Goal: Navigation & Orientation: Find specific page/section

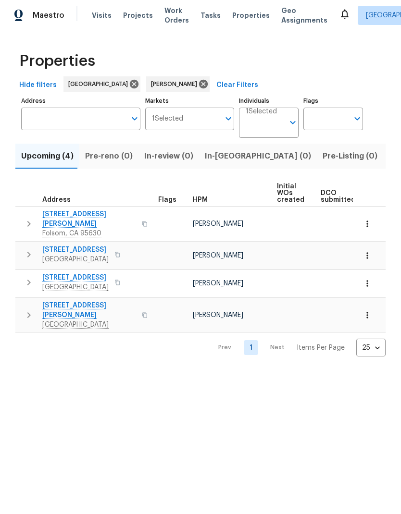
click at [117, 280] on icon "button" at bounding box center [117, 283] width 6 height 6
click at [123, 248] on button "button" at bounding box center [117, 254] width 12 height 13
click at [142, 221] on icon "button" at bounding box center [145, 224] width 6 height 6
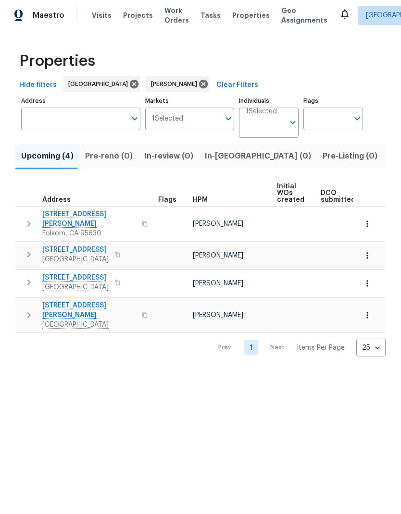
click at [113, 212] on div "276 Barnhill Dr Folsom, CA 95630" at bounding box center [96, 223] width 108 height 29
click at [160, 88] on span "[PERSON_NAME]" at bounding box center [176, 84] width 50 height 10
click at [199, 83] on icon at bounding box center [203, 84] width 9 height 9
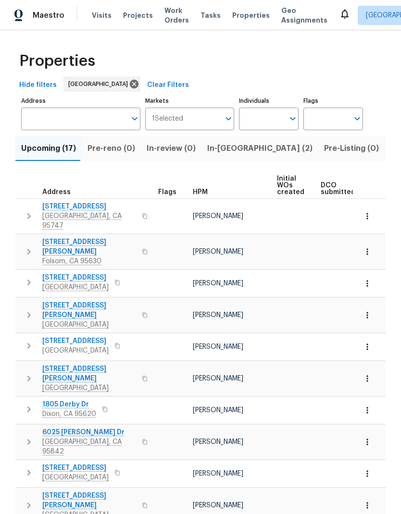
click at [211, 154] on span "In-reno (2)" at bounding box center [259, 148] width 105 height 13
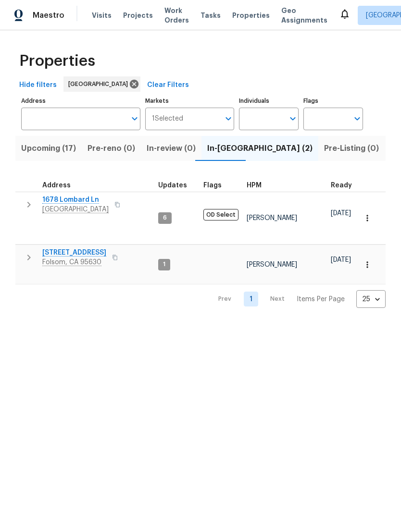
click at [75, 249] on span "121 N Grant Ln" at bounding box center [74, 253] width 64 height 10
click at [44, 147] on span "Upcoming (17)" at bounding box center [48, 148] width 55 height 13
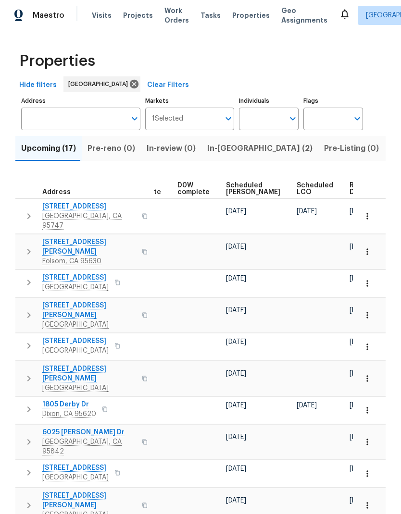
scroll to position [0, 242]
click at [350, 192] on span "Ready Date" at bounding box center [360, 188] width 21 height 13
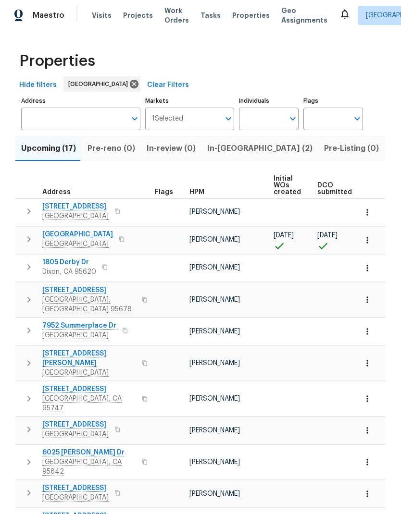
scroll to position [0, 3]
click at [101, 330] on span "Citrus Heights, CA 95621" at bounding box center [79, 335] width 74 height 10
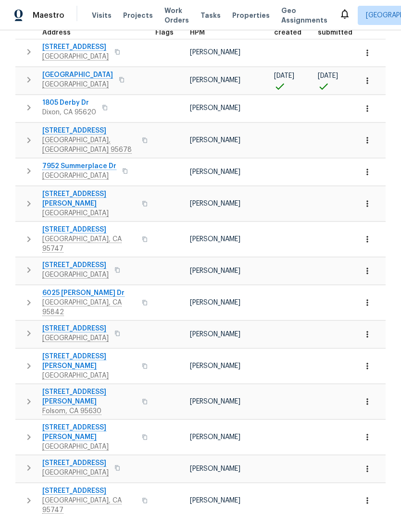
scroll to position [159, 0]
click at [76, 423] on span "7542 Latour Ln" at bounding box center [89, 432] width 94 height 19
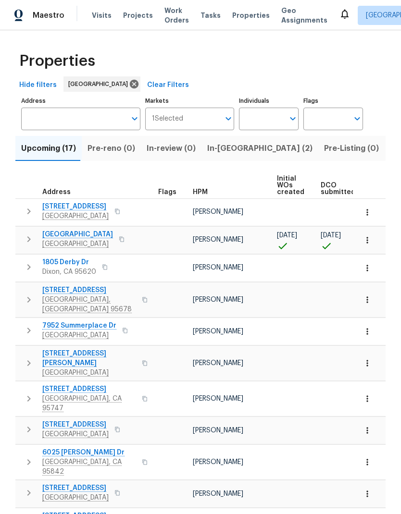
scroll to position [0, 0]
click at [129, 83] on icon at bounding box center [134, 84] width 11 height 11
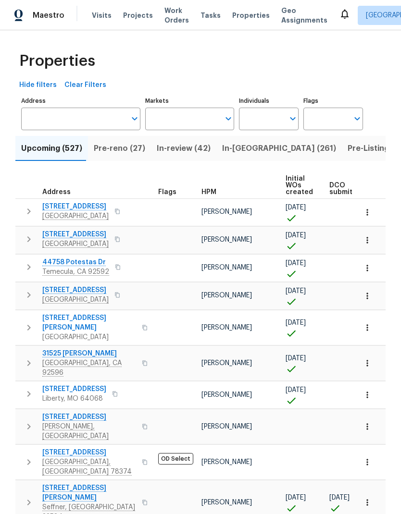
click at [193, 116] on input "Markets" at bounding box center [182, 119] width 75 height 23
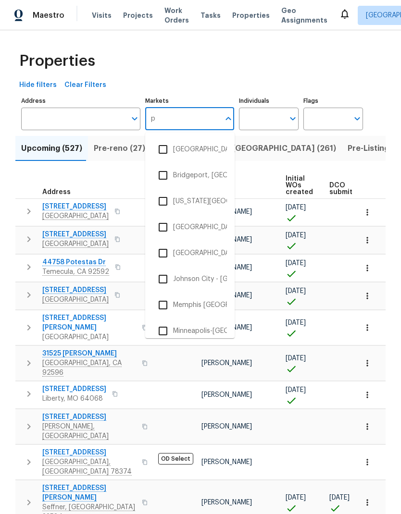
type input "po"
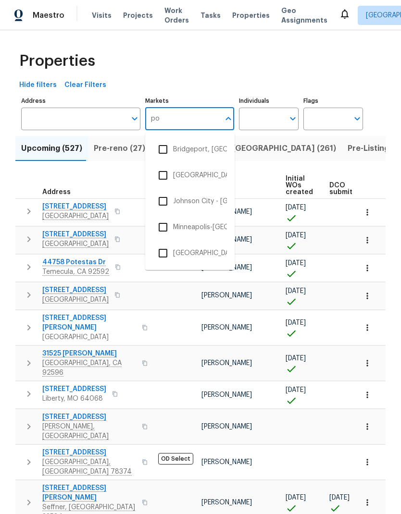
click at [190, 252] on li "Portland" at bounding box center [190, 253] width 74 height 20
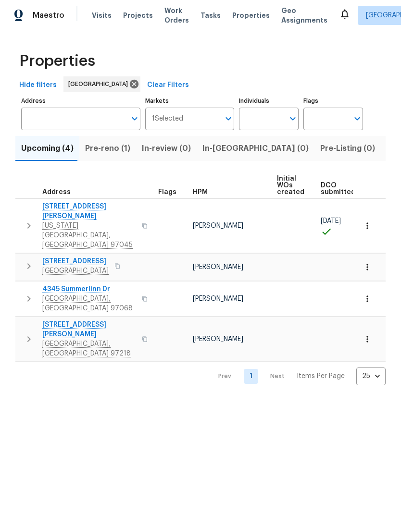
click at [386, 147] on span "Listed (29)" at bounding box center [406, 148] width 41 height 13
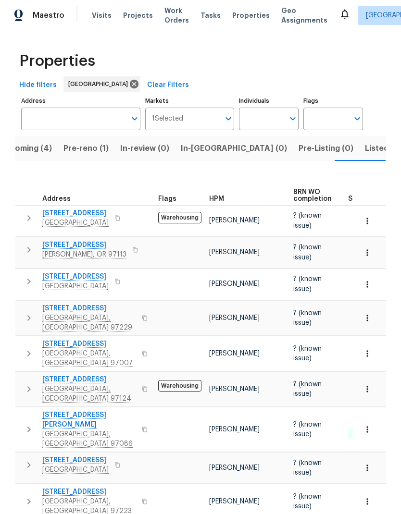
click at [359, 159] on button "Listed (29)" at bounding box center [385, 148] width 53 height 25
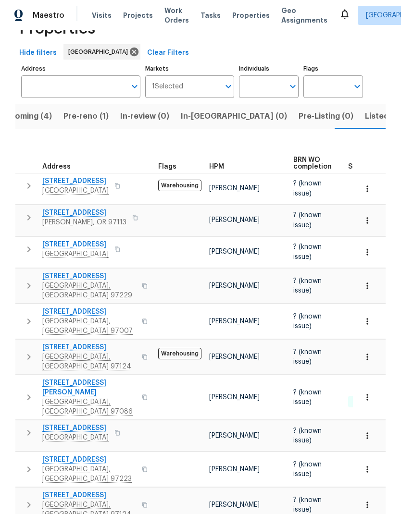
scroll to position [35, 0]
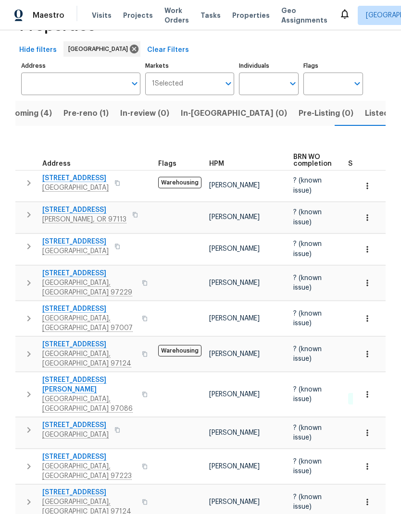
click at [365, 107] on span "Listed (29)" at bounding box center [385, 113] width 41 height 13
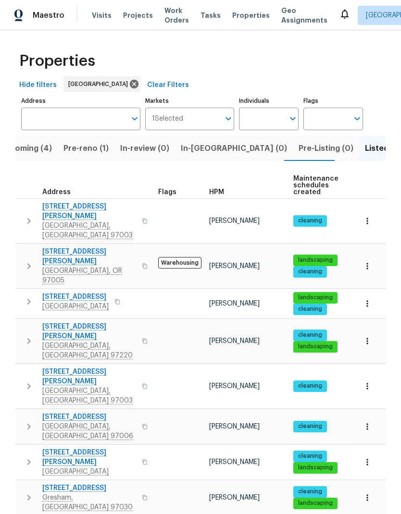
click at [95, 140] on button "Pre-reno (1)" at bounding box center [86, 148] width 57 height 25
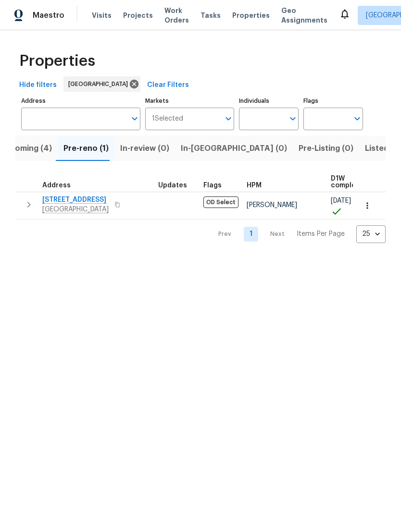
click at [86, 213] on span "Vancouver, WA 98685" at bounding box center [75, 210] width 66 height 10
click at [41, 152] on span "Upcoming (4)" at bounding box center [26, 148] width 52 height 13
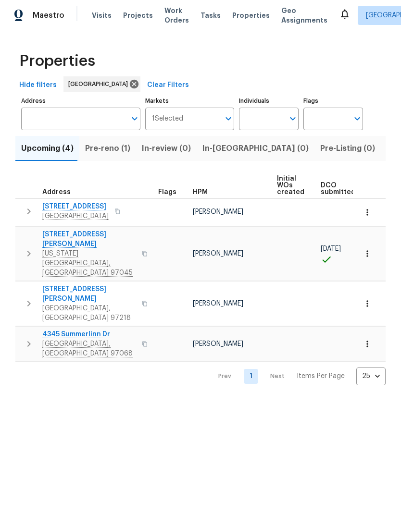
click at [91, 330] on span "4345 Summerlinn Dr" at bounding box center [89, 335] width 94 height 10
click at [102, 148] on span "Pre-reno (1)" at bounding box center [107, 148] width 45 height 13
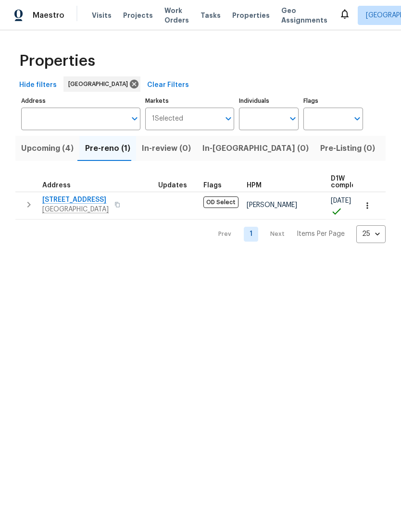
click at [386, 151] on span "Listed (29)" at bounding box center [406, 148] width 41 height 13
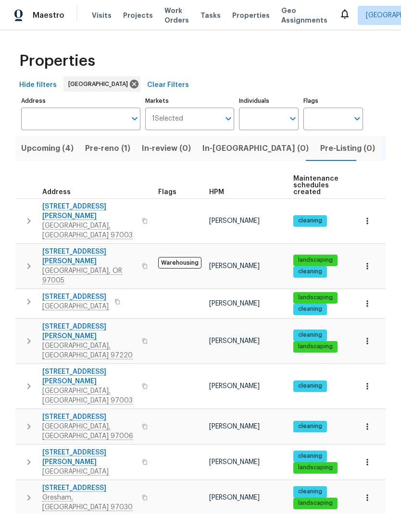
click at [118, 207] on span "18485 SW Stepping Stone Dr Apt 51" at bounding box center [89, 211] width 94 height 19
click at [79, 292] on span "190 SE 32nd Ave" at bounding box center [75, 297] width 66 height 10
click at [92, 448] on span "10095 NW Curtis St" at bounding box center [89, 457] width 94 height 19
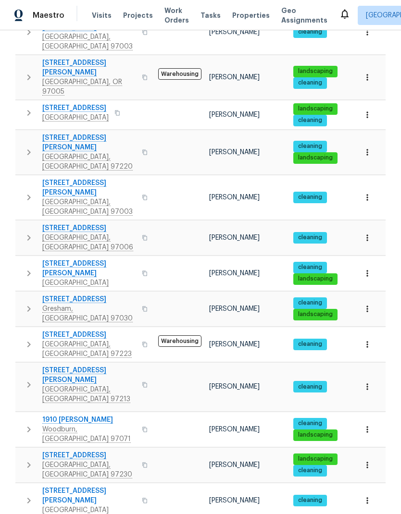
scroll to position [189, 0]
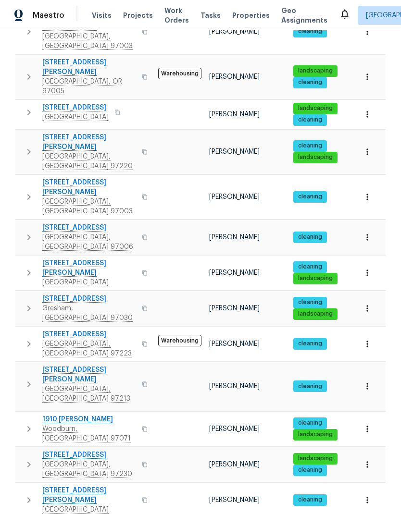
click at [84, 330] on span "11311 SW Buffalo Pl" at bounding box center [89, 335] width 94 height 10
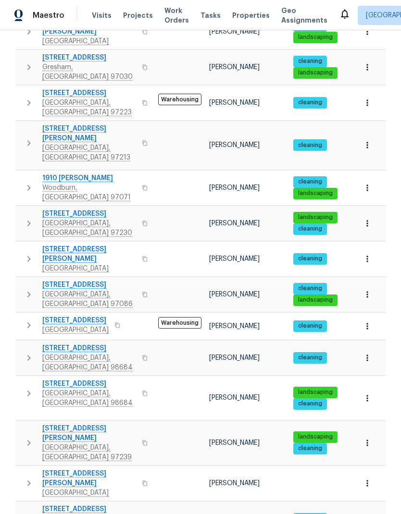
scroll to position [430, 0]
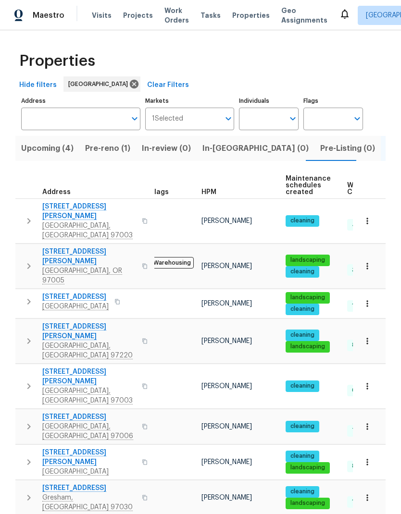
scroll to position [0, 0]
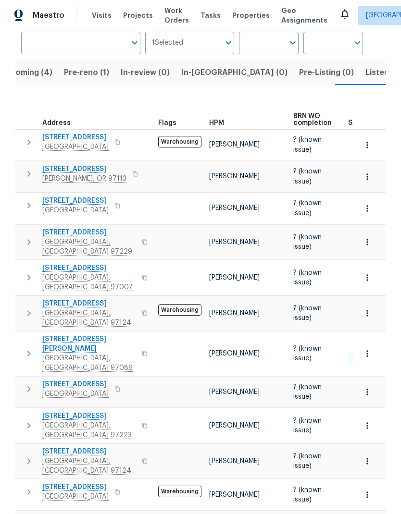
scroll to position [0, 22]
click at [31, 73] on span "Upcoming (4)" at bounding box center [26, 72] width 52 height 13
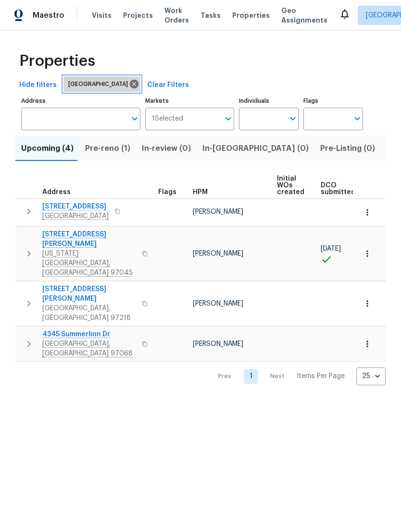
click at [129, 88] on icon at bounding box center [134, 84] width 11 height 11
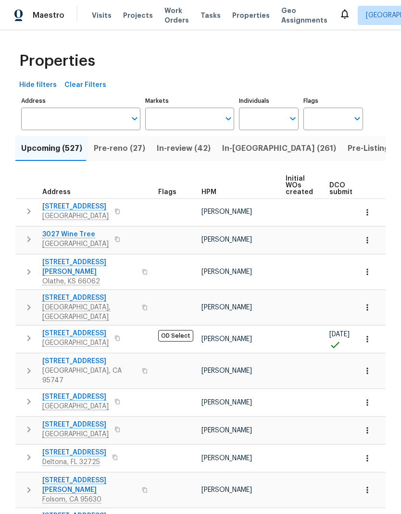
click at [194, 119] on input "Markets" at bounding box center [182, 119] width 75 height 23
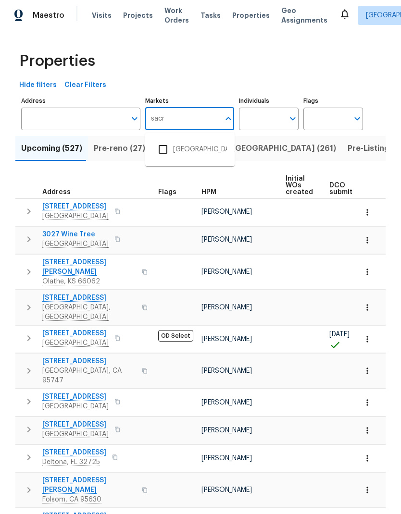
type input "sacra"
click at [196, 145] on li "[GEOGRAPHIC_DATA]" at bounding box center [190, 149] width 74 height 20
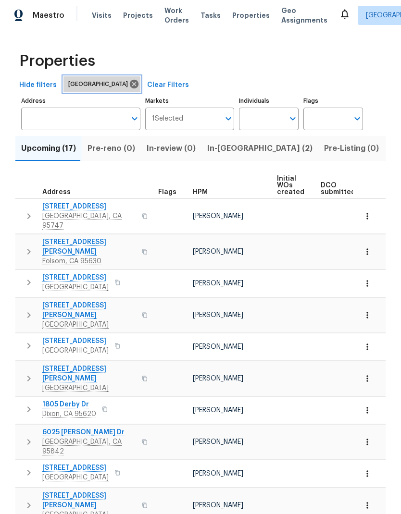
click at [130, 85] on icon at bounding box center [134, 84] width 9 height 9
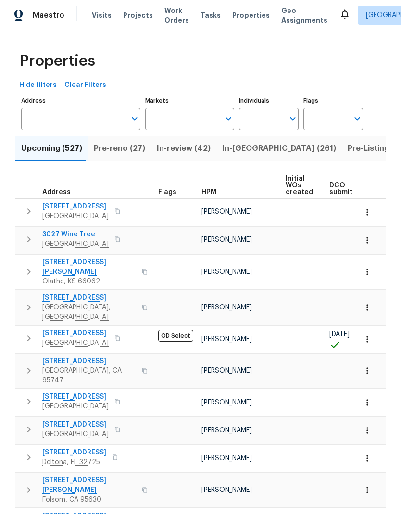
click at [189, 115] on input "Markets" at bounding box center [182, 119] width 75 height 23
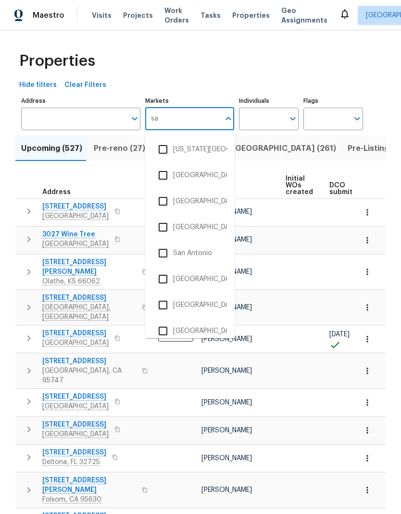
type input "san"
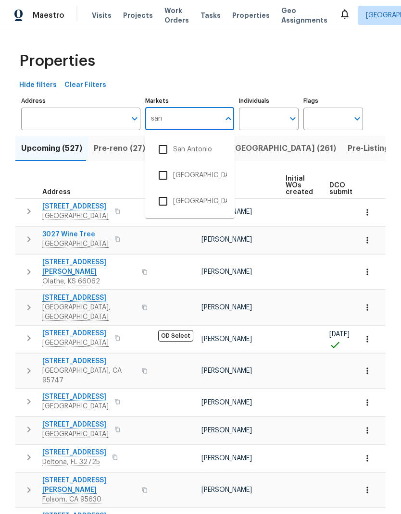
click at [219, 199] on li "San Francisco Bay Area" at bounding box center [190, 201] width 74 height 20
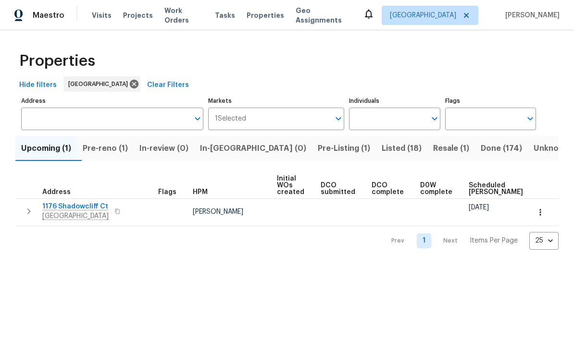
click at [116, 152] on span "Pre-reno (1)" at bounding box center [105, 148] width 45 height 13
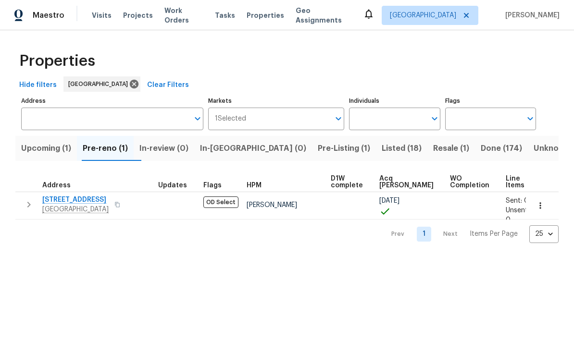
click at [400, 145] on span "Resale (1)" at bounding box center [451, 148] width 36 height 13
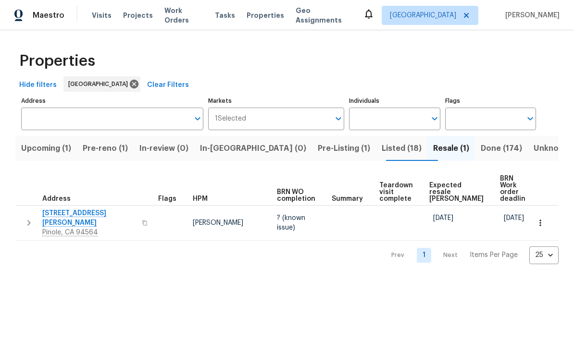
click at [381, 147] on span "Listed (18)" at bounding box center [401, 148] width 40 height 13
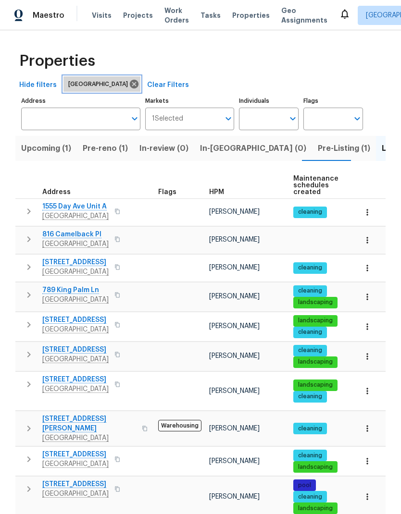
click at [132, 88] on icon at bounding box center [134, 84] width 11 height 11
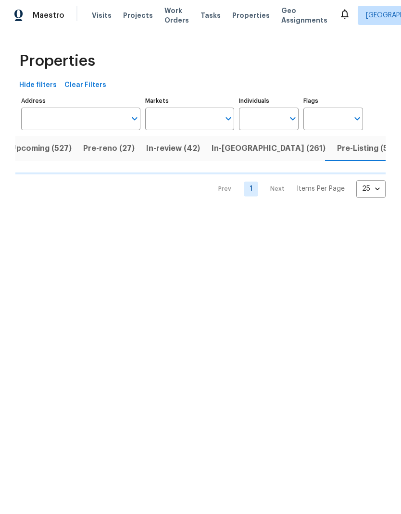
scroll to position [0, 11]
click at [187, 118] on input "Markets" at bounding box center [182, 119] width 75 height 23
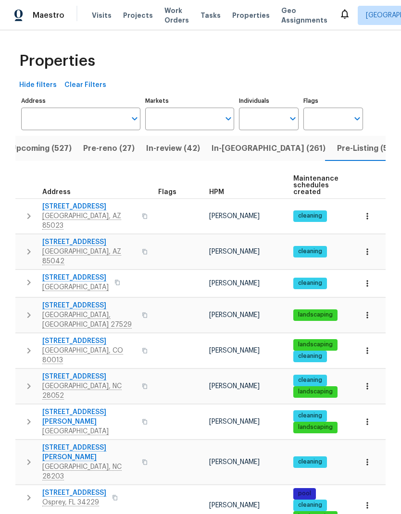
click at [187, 117] on input "Markets" at bounding box center [182, 119] width 75 height 23
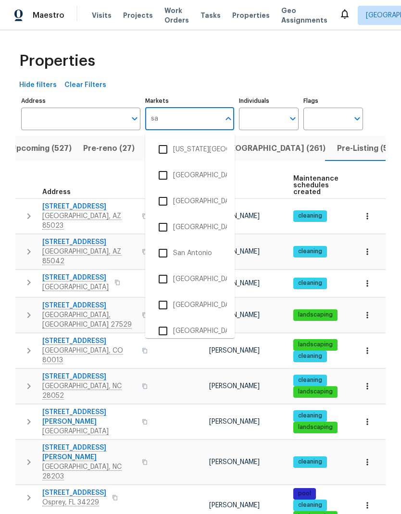
type input "san"
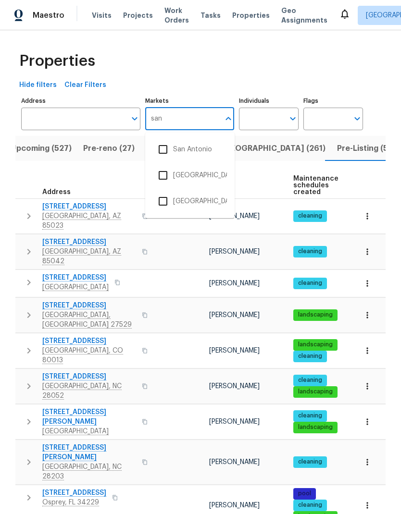
click at [191, 176] on li "San Diego" at bounding box center [190, 175] width 74 height 20
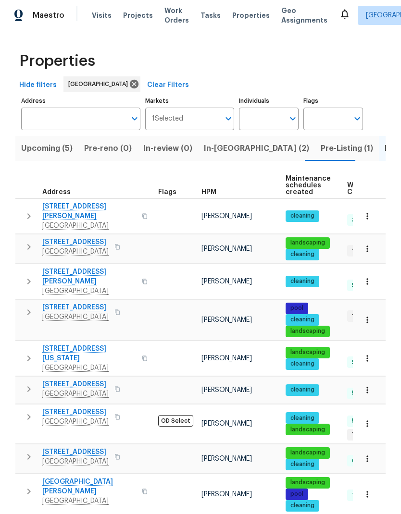
click at [51, 152] on span "Upcoming (5)" at bounding box center [46, 148] width 51 height 13
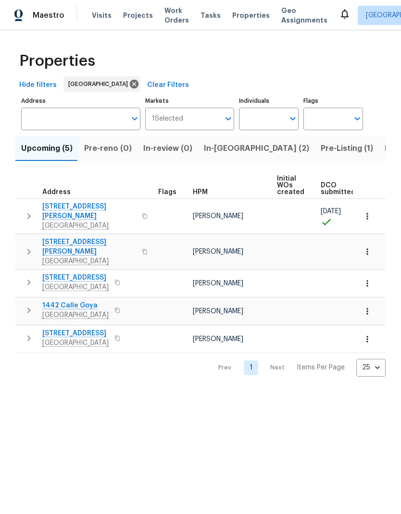
click at [83, 301] on span "1442 Calle Goya" at bounding box center [75, 306] width 66 height 10
click at [219, 151] on span "In-reno (2)" at bounding box center [256, 148] width 105 height 13
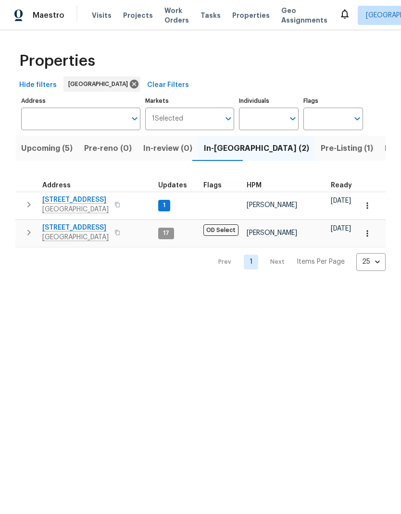
click at [320, 150] on span "Pre-Listing (1)" at bounding box center [346, 148] width 52 height 13
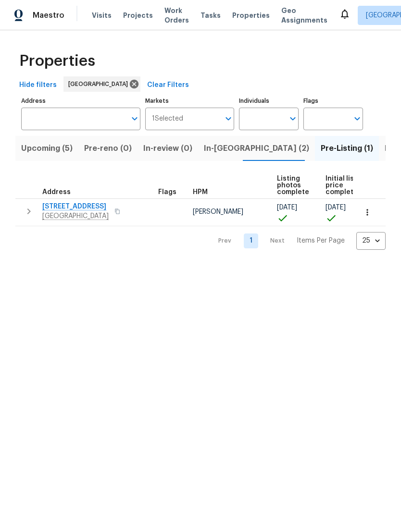
click at [384, 148] on span "Listed (22)" at bounding box center [404, 148] width 41 height 13
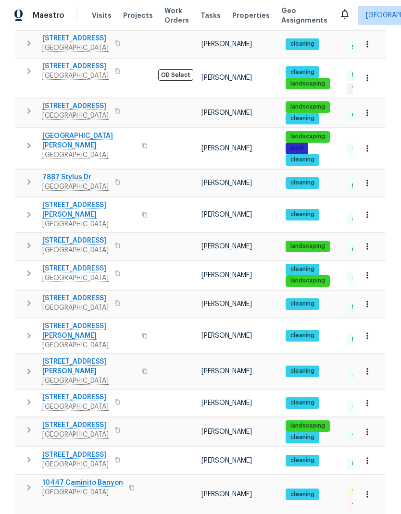
scroll to position [344, 0]
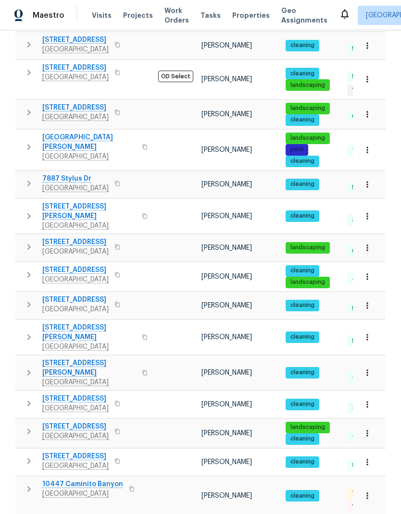
click at [89, 422] on span "2644 La Costa Ave" at bounding box center [75, 427] width 66 height 10
click at [83, 514] on span "[STREET_ADDRESS]" at bounding box center [75, 524] width 66 height 10
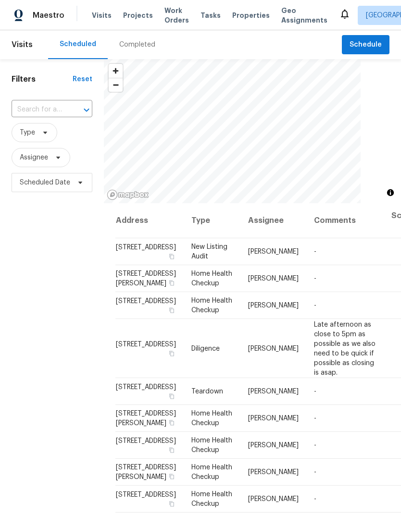
scroll to position [38, 0]
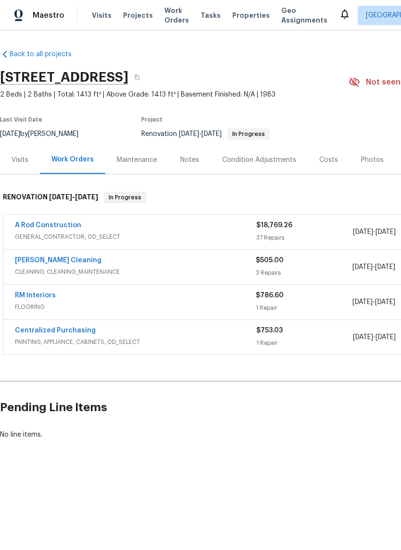
click at [319, 161] on div "Costs" at bounding box center [328, 160] width 19 height 10
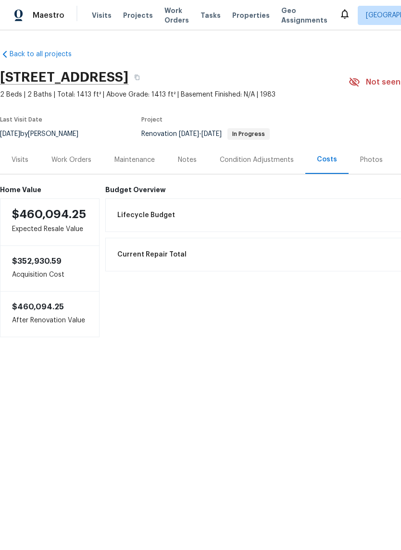
click at [79, 161] on div "Work Orders" at bounding box center [71, 160] width 40 height 10
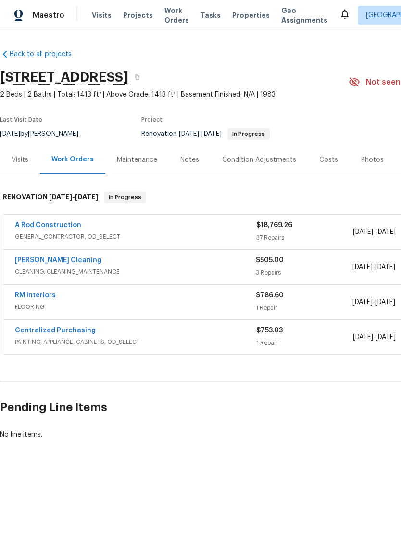
click at [110, 222] on div "A Rod Construction" at bounding box center [135, 226] width 241 height 12
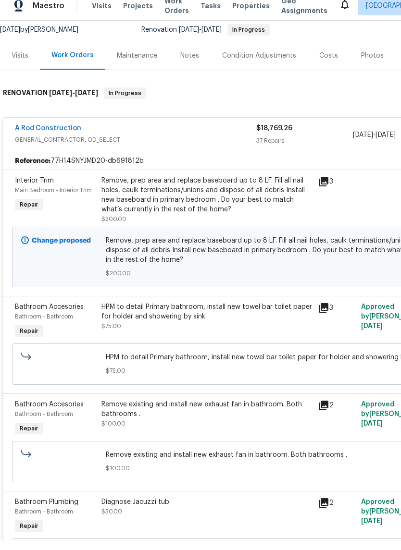
scroll to position [95, 0]
click at [329, 182] on div "3" at bounding box center [336, 209] width 43 height 54
click at [322, 186] on icon at bounding box center [323, 191] width 10 height 10
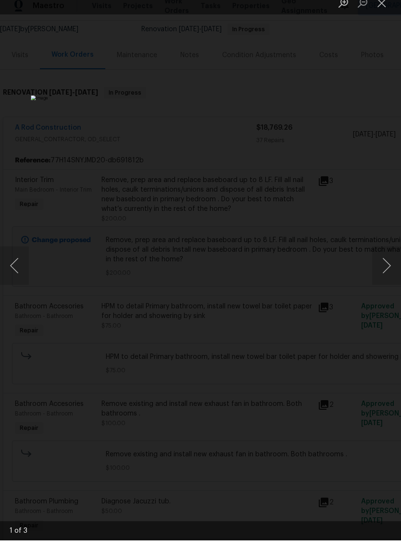
click at [385, 4] on button "Close lightbox" at bounding box center [381, 12] width 19 height 17
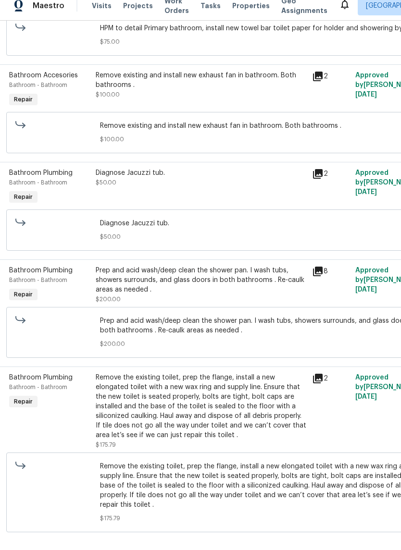
scroll to position [425, 6]
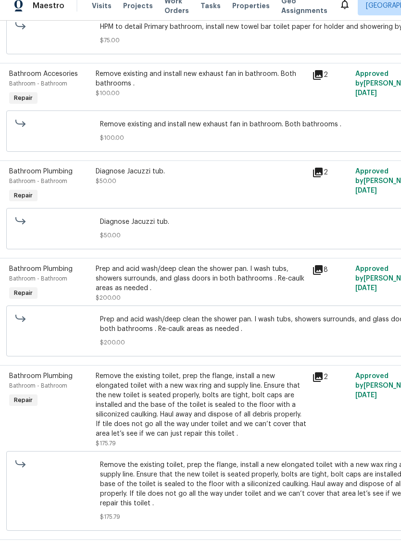
click at [322, 277] on icon at bounding box center [318, 280] width 12 height 12
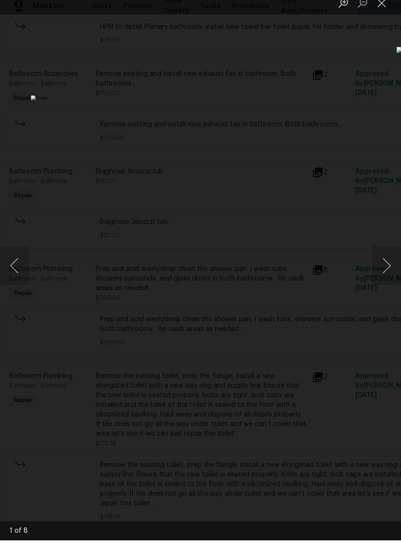
click at [380, 4] on button "Close lightbox" at bounding box center [381, 12] width 19 height 17
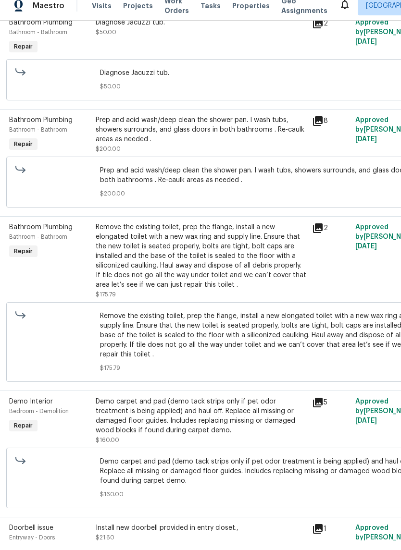
scroll to position [582, 6]
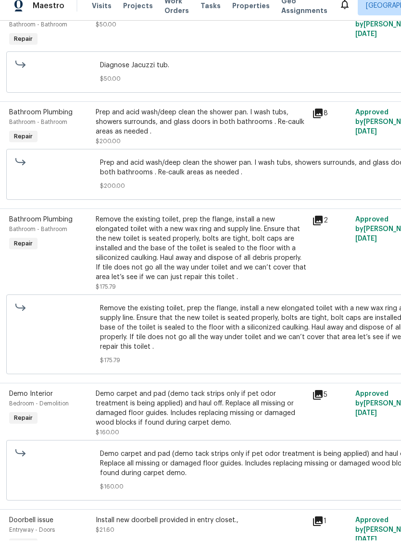
click at [318, 225] on icon at bounding box center [318, 230] width 10 height 10
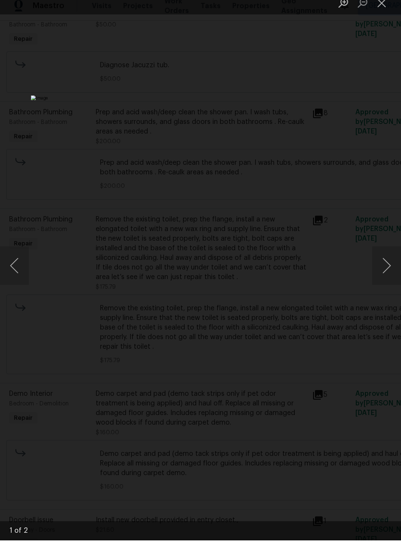
click at [385, 273] on button "Next image" at bounding box center [386, 275] width 29 height 38
click at [383, 274] on button "Next image" at bounding box center [386, 275] width 29 height 38
click at [384, 4] on button "Close lightbox" at bounding box center [381, 12] width 19 height 17
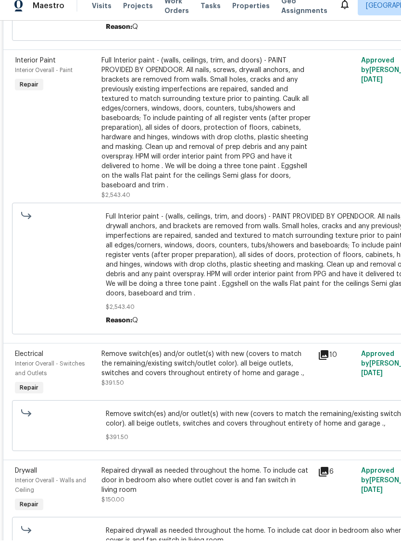
scroll to position [0, 0]
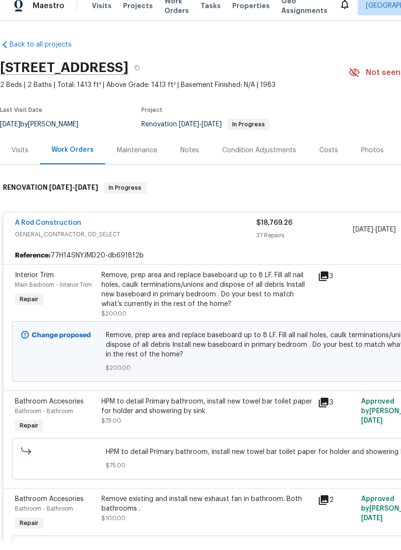
click at [187, 155] on div "Notes" at bounding box center [189, 160] width 19 height 10
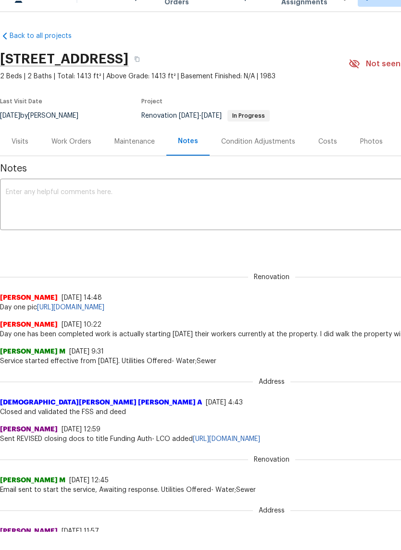
click at [324, 155] on div "Costs" at bounding box center [327, 160] width 19 height 10
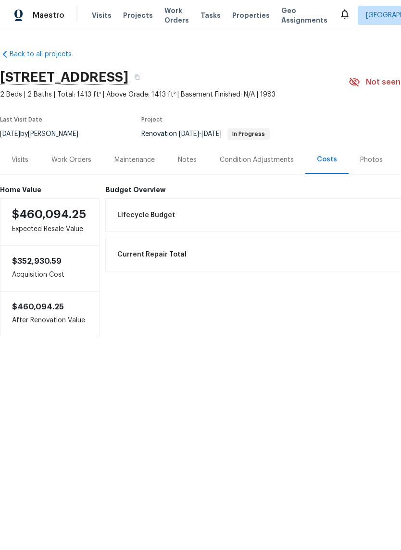
click at [78, 157] on div "Work Orders" at bounding box center [71, 160] width 40 height 10
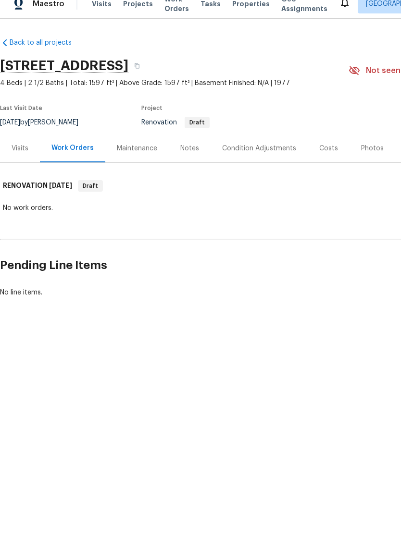
click at [190, 155] on div "Notes" at bounding box center [189, 160] width 19 height 10
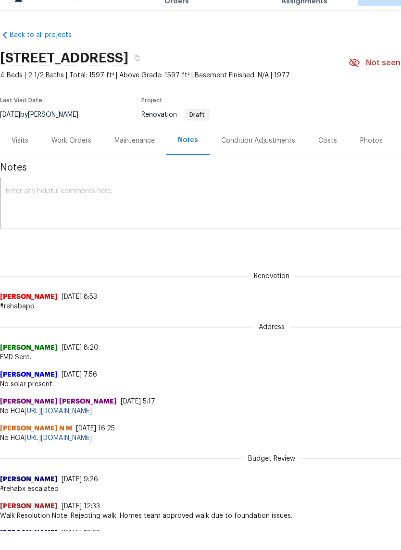
click at [335, 146] on div "Costs" at bounding box center [327, 160] width 42 height 28
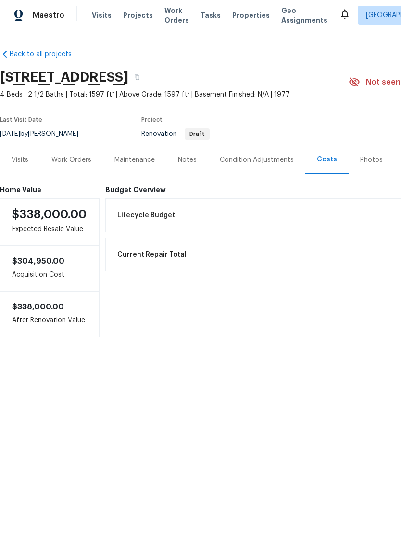
click at [266, 159] on div "Condition Adjustments" at bounding box center [257, 160] width 74 height 10
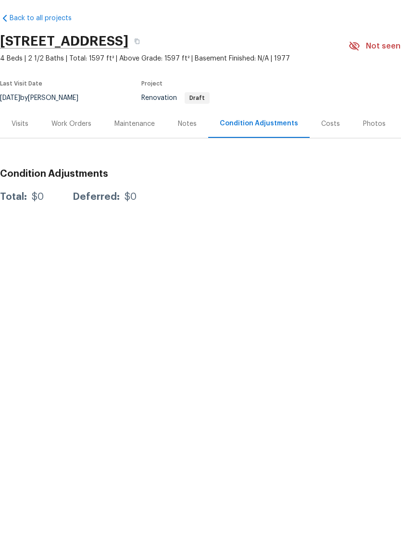
click at [77, 155] on div "Work Orders" at bounding box center [71, 160] width 40 height 10
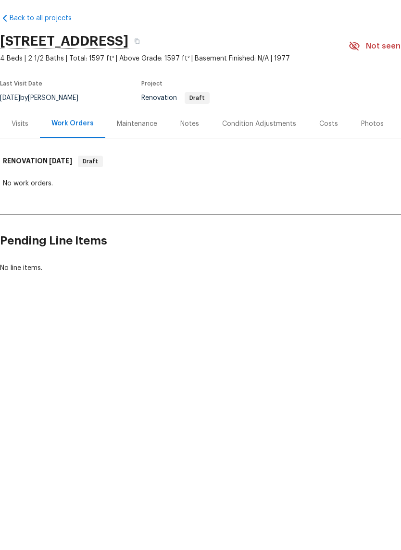
click at [147, 155] on div "Maintenance" at bounding box center [137, 160] width 40 height 10
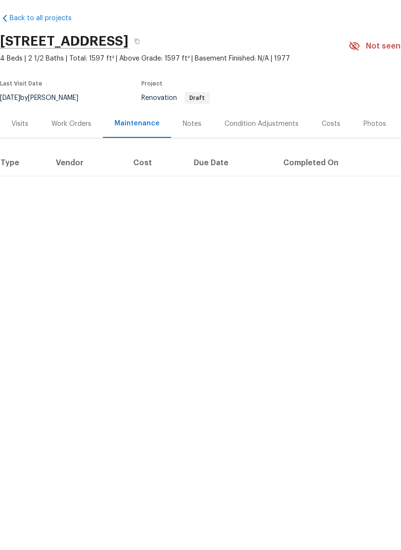
click at [194, 155] on div "Notes" at bounding box center [192, 160] width 19 height 10
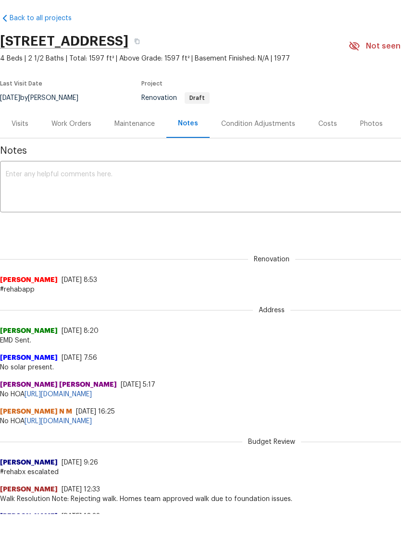
click at [262, 155] on div "Condition Adjustments" at bounding box center [258, 160] width 74 height 10
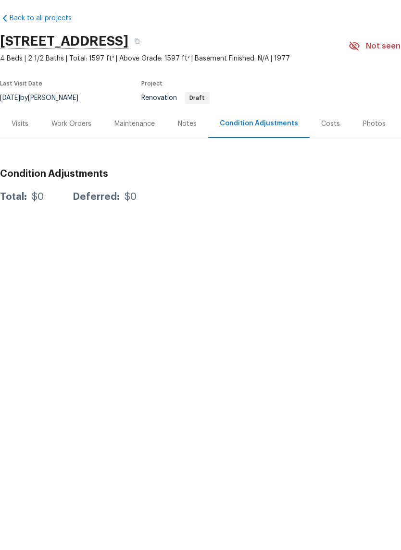
click at [28, 155] on div "Visits" at bounding box center [20, 160] width 17 height 10
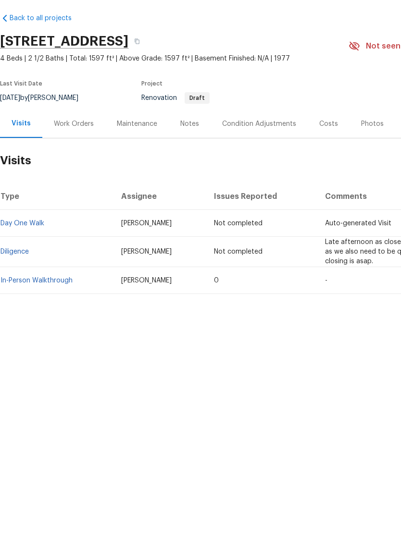
click at [20, 284] on link "Diligence" at bounding box center [14, 287] width 28 height 7
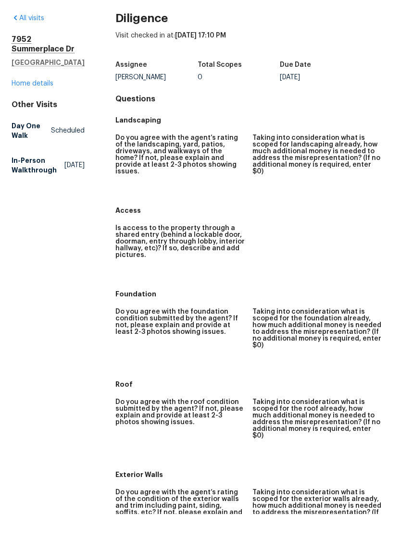
click at [39, 116] on link "Home details" at bounding box center [33, 119] width 42 height 7
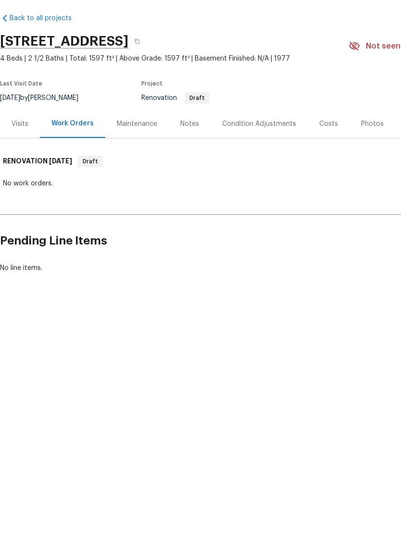
click at [18, 155] on div "Visits" at bounding box center [20, 160] width 17 height 10
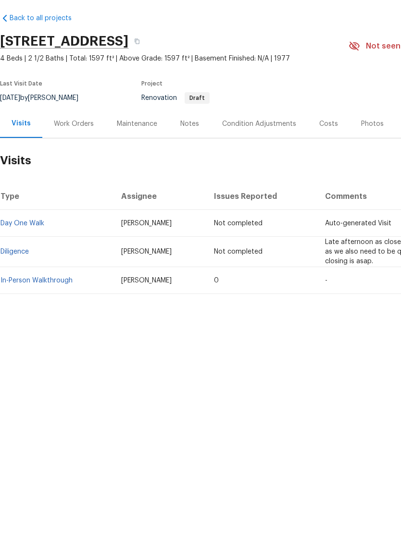
click at [53, 313] on link "In-Person Walkthrough" at bounding box center [36, 316] width 72 height 7
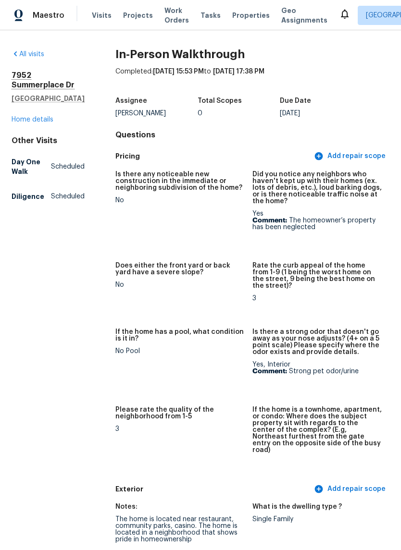
click at [40, 123] on link "Home details" at bounding box center [33, 119] width 42 height 7
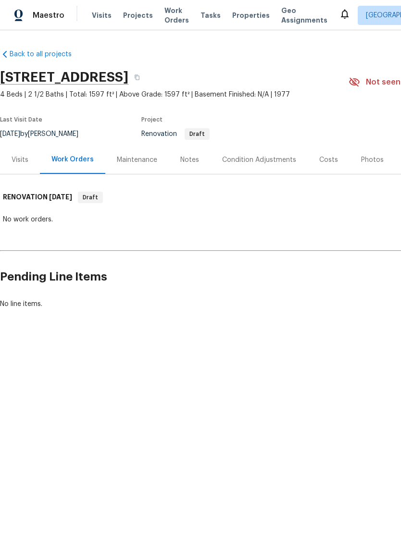
click at [22, 159] on div "Visits" at bounding box center [20, 160] width 17 height 10
click at [23, 159] on div "Visits" at bounding box center [20, 160] width 17 height 10
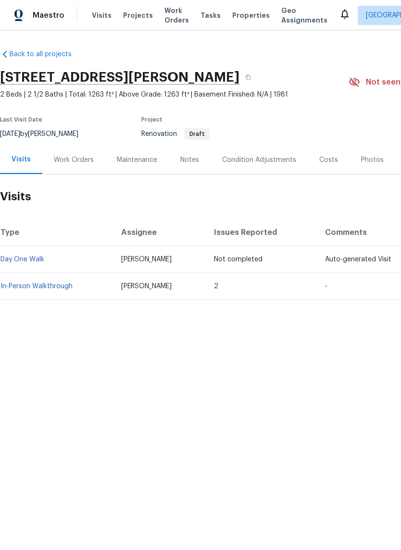
click at [326, 161] on div "Costs" at bounding box center [328, 160] width 19 height 10
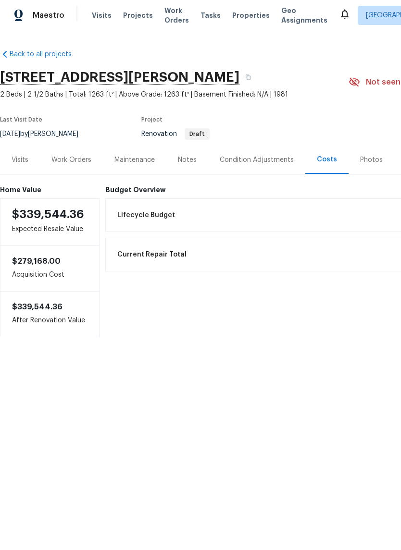
click at [24, 158] on div "Visits" at bounding box center [20, 160] width 17 height 10
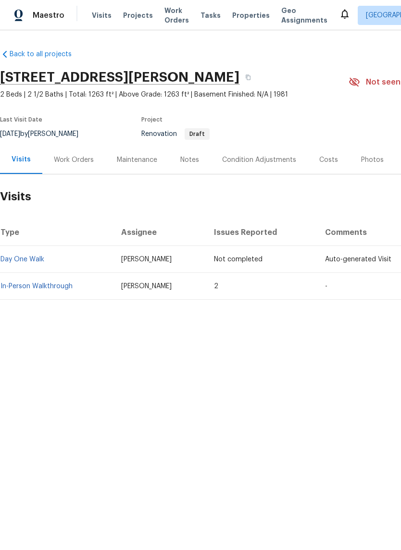
click at [44, 288] on link "In-Person Walkthrough" at bounding box center [36, 286] width 72 height 7
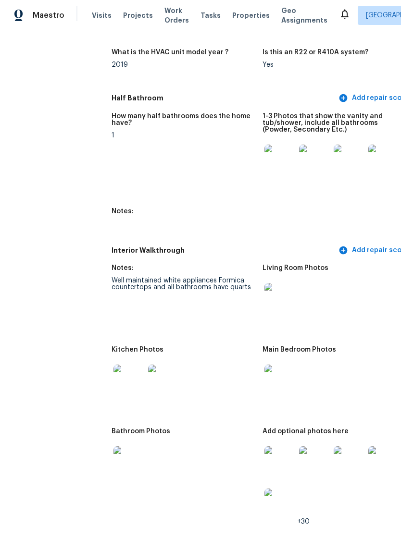
scroll to position [1114, 6]
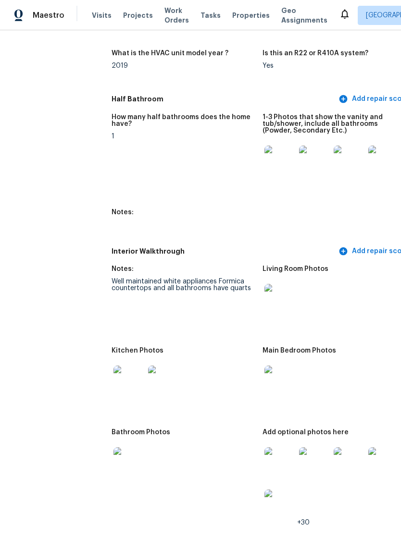
click at [113, 378] on img at bounding box center [128, 381] width 31 height 31
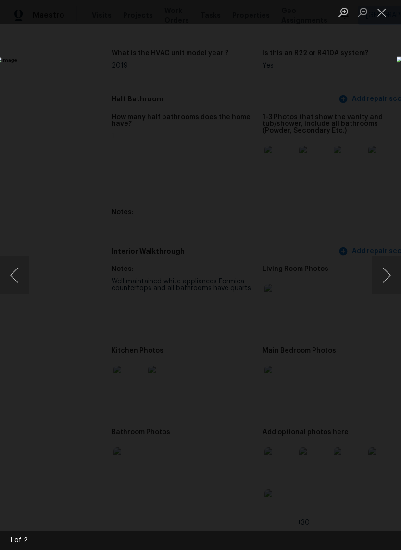
click at [387, 287] on button "Next image" at bounding box center [386, 275] width 29 height 38
click at [385, 281] on button "Next image" at bounding box center [386, 275] width 29 height 38
click at [388, 11] on button "Close lightbox" at bounding box center [381, 12] width 19 height 17
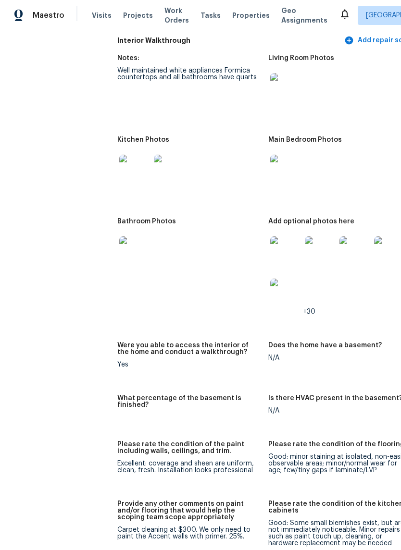
scroll to position [1325, 0]
click at [304, 249] on img at bounding box center [319, 251] width 31 height 31
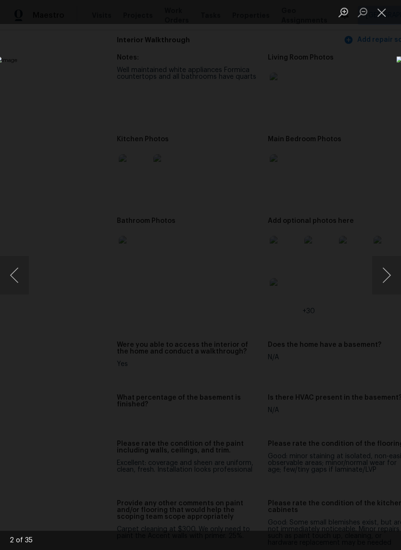
click at [387, 273] on button "Next image" at bounding box center [386, 275] width 29 height 38
click at [389, 270] on button "Next image" at bounding box center [386, 275] width 29 height 38
click at [389, 271] on button "Next image" at bounding box center [386, 275] width 29 height 38
click at [386, 273] on button "Next image" at bounding box center [386, 275] width 29 height 38
click at [379, 277] on button "Next image" at bounding box center [386, 275] width 29 height 38
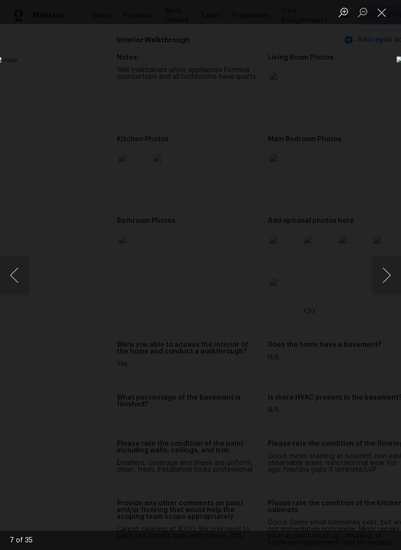
click at [388, 269] on button "Next image" at bounding box center [386, 275] width 29 height 38
click at [386, 271] on button "Next image" at bounding box center [386, 275] width 29 height 38
click at [388, 273] on button "Next image" at bounding box center [386, 275] width 29 height 38
click at [389, 270] on button "Next image" at bounding box center [386, 275] width 29 height 38
click at [388, 273] on button "Next image" at bounding box center [386, 275] width 29 height 38
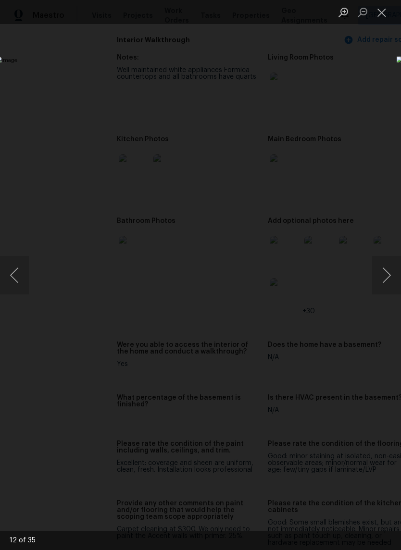
click at [386, 271] on button "Next image" at bounding box center [386, 275] width 29 height 38
click at [387, 274] on button "Next image" at bounding box center [386, 275] width 29 height 38
click at [385, 272] on button "Next image" at bounding box center [386, 275] width 29 height 38
click at [383, 277] on button "Next image" at bounding box center [386, 275] width 29 height 38
click at [387, 275] on button "Next image" at bounding box center [386, 275] width 29 height 38
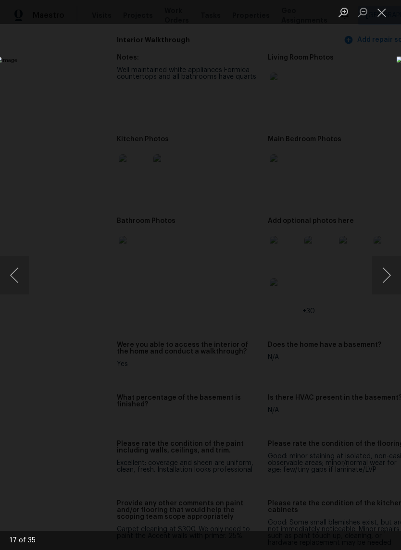
click at [386, 275] on button "Next image" at bounding box center [386, 275] width 29 height 38
click at [382, 270] on button "Next image" at bounding box center [386, 275] width 29 height 38
click at [388, 269] on button "Next image" at bounding box center [386, 275] width 29 height 38
click at [382, 15] on button "Close lightbox" at bounding box center [381, 12] width 19 height 17
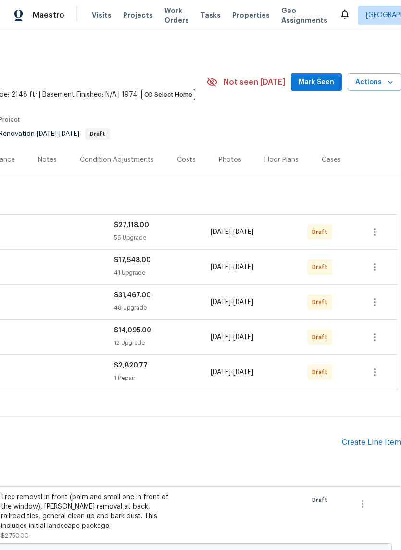
scroll to position [0, 142]
click at [184, 159] on div "Costs" at bounding box center [186, 160] width 19 height 10
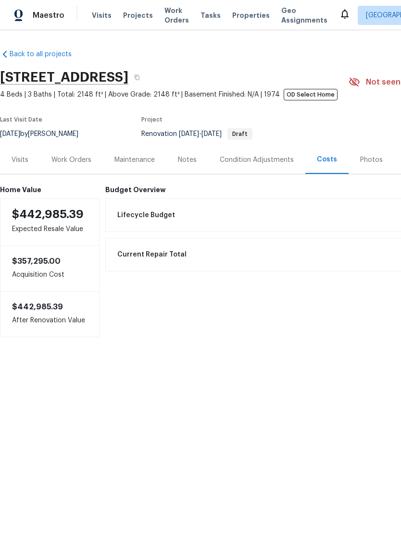
click at [16, 161] on div "Visits" at bounding box center [20, 160] width 17 height 10
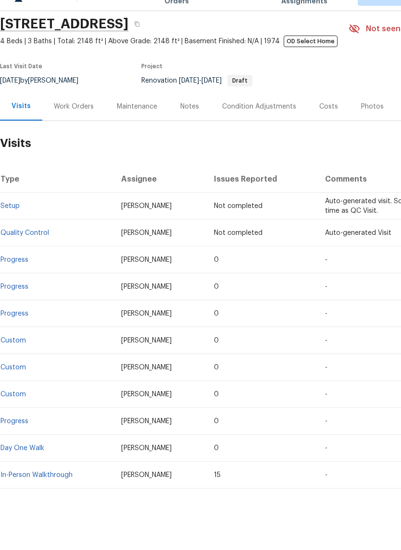
scroll to position [34, 0]
click at [45, 491] on link "In-Person Walkthrough" at bounding box center [36, 494] width 72 height 7
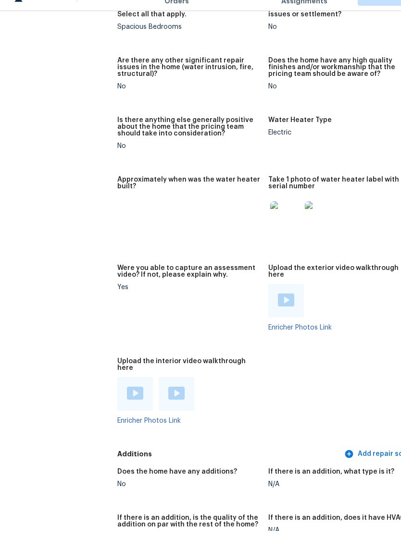
scroll to position [2247, 0]
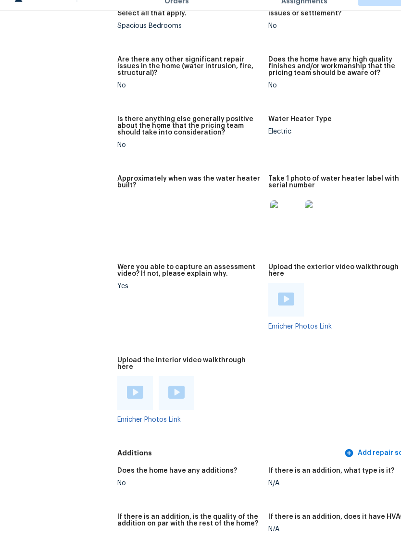
click at [127, 405] on img at bounding box center [135, 411] width 16 height 13
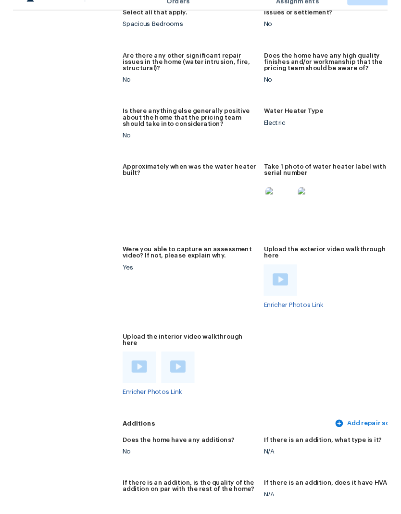
scroll to position [19, 0]
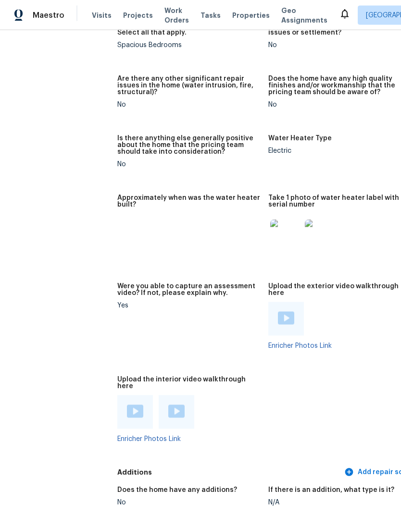
click at [168, 405] on img at bounding box center [176, 411] width 16 height 13
click at [127, 405] on img at bounding box center [135, 411] width 16 height 13
click at [278, 312] on img at bounding box center [286, 318] width 16 height 13
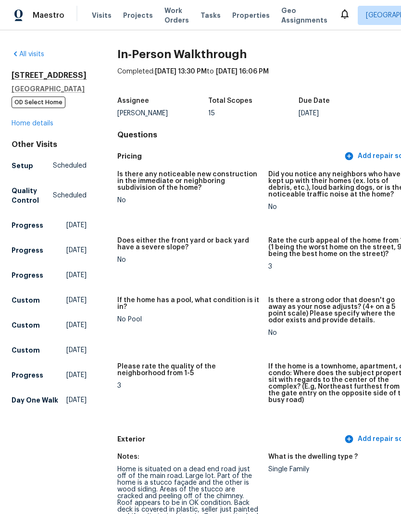
scroll to position [0, 0]
click at [49, 124] on link "Home details" at bounding box center [33, 123] width 42 height 7
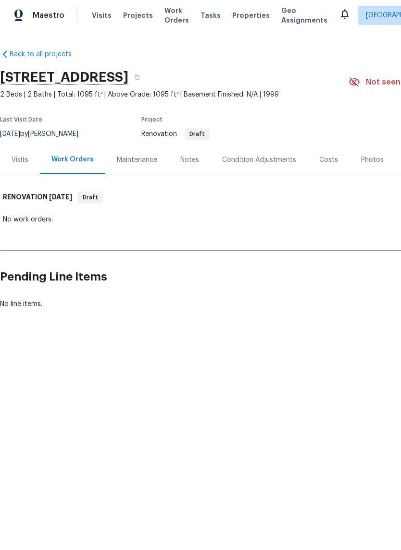
click at [25, 161] on div "Visits" at bounding box center [20, 160] width 17 height 10
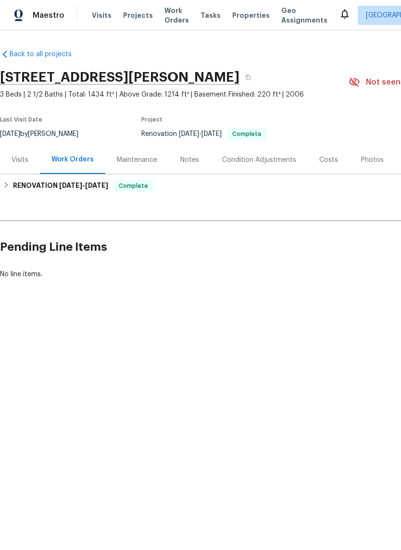
click at [22, 165] on div "Visits" at bounding box center [20, 160] width 17 height 10
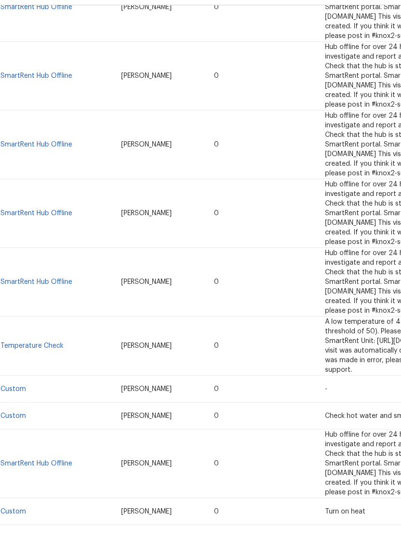
scroll to position [1483, 0]
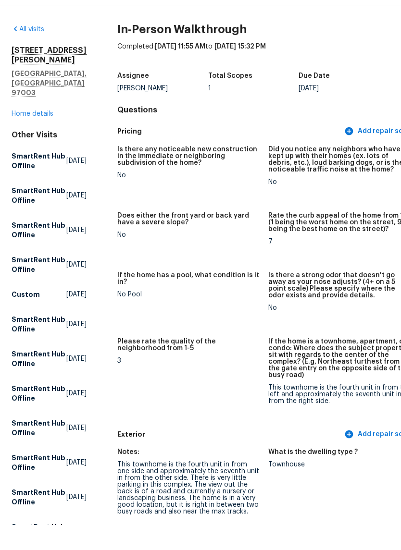
click at [39, 135] on link "Home details" at bounding box center [33, 138] width 42 height 7
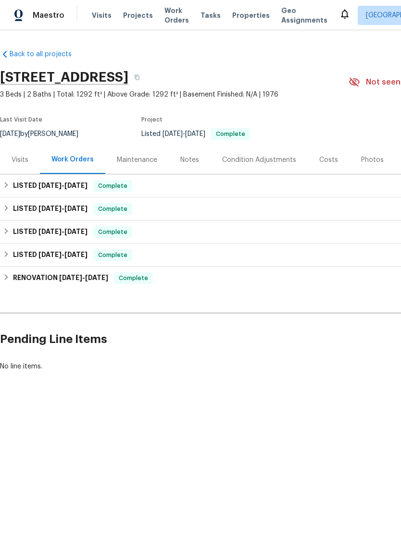
click at [25, 160] on div "Visits" at bounding box center [20, 160] width 17 height 10
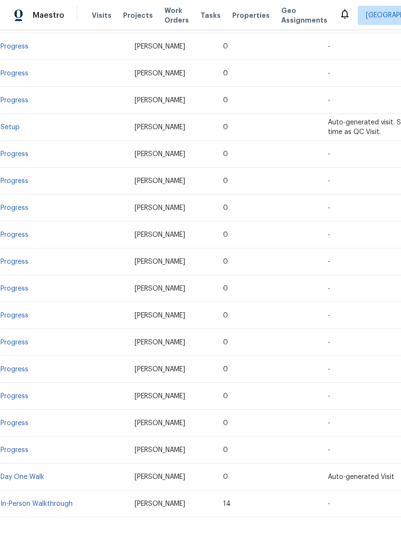
scroll to position [1206, 0]
click at [56, 501] on link "In-Person Walkthrough" at bounding box center [36, 504] width 72 height 7
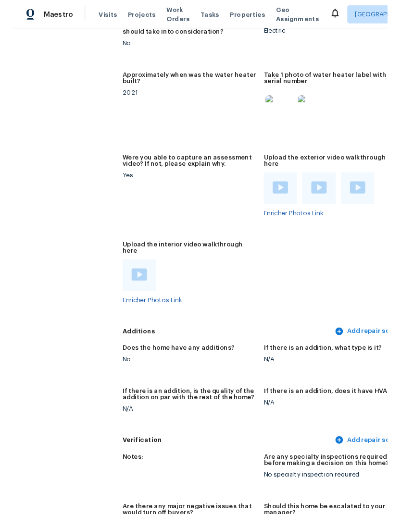
scroll to position [1975, 0]
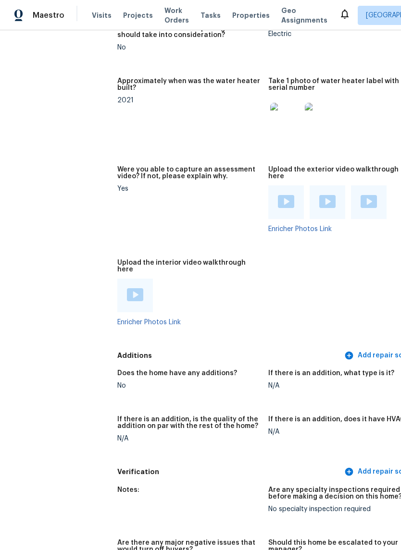
click at [127, 288] on img at bounding box center [135, 294] width 16 height 13
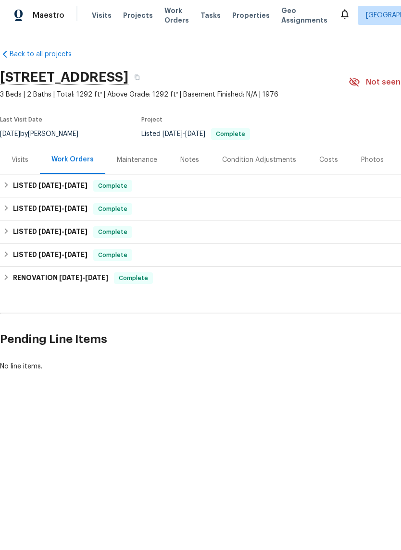
click at [23, 161] on div "Visits" at bounding box center [20, 160] width 17 height 10
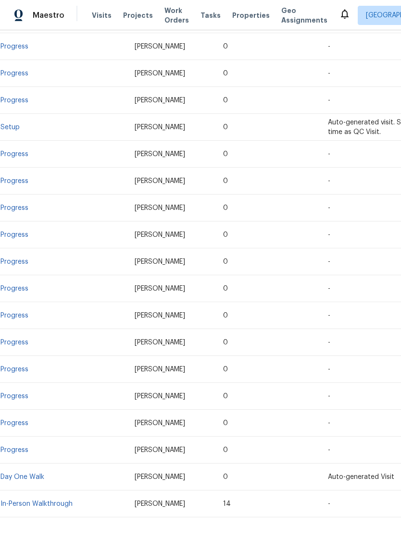
scroll to position [1206, 0]
click at [53, 501] on link "In-Person Walkthrough" at bounding box center [36, 504] width 72 height 7
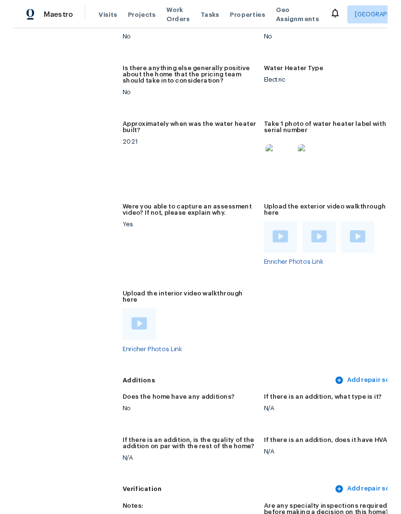
scroll to position [1923, 0]
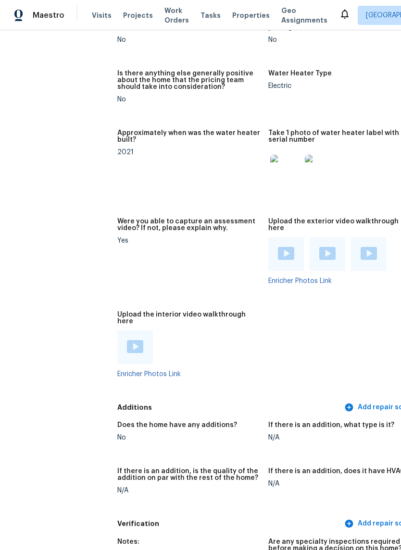
click at [127, 340] on img at bounding box center [135, 346] width 16 height 13
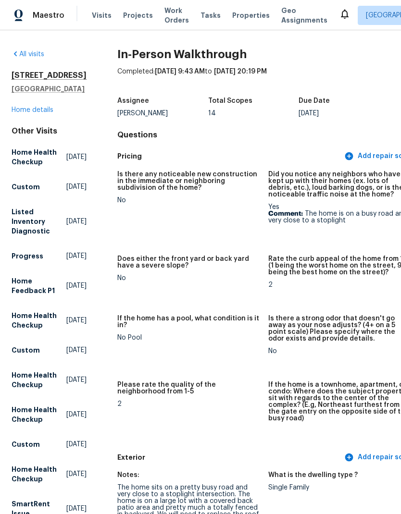
scroll to position [0, 0]
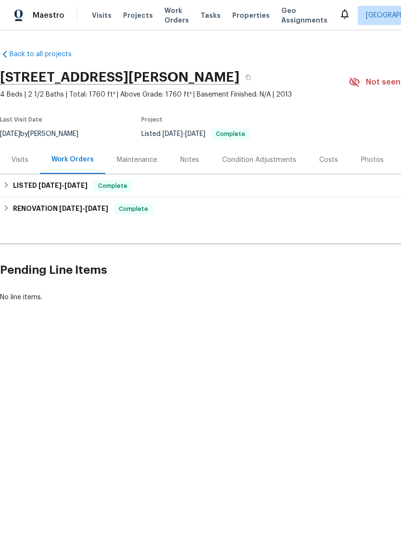
click at [24, 159] on div "Visits" at bounding box center [20, 160] width 17 height 10
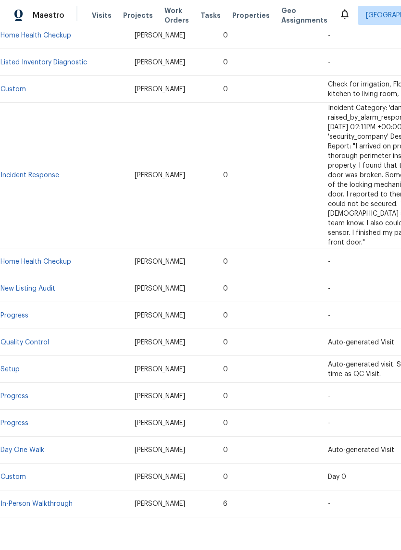
scroll to position [344, 0]
click at [61, 501] on link "In-Person Walkthrough" at bounding box center [36, 504] width 72 height 7
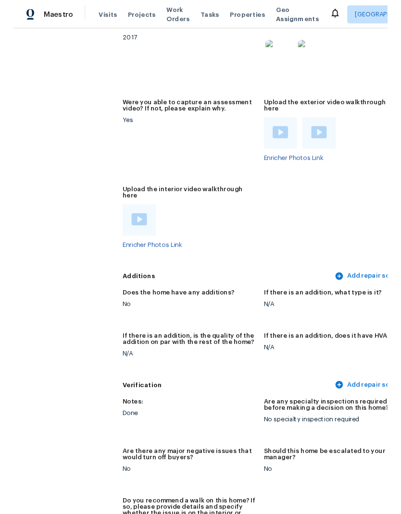
scroll to position [2376, 0]
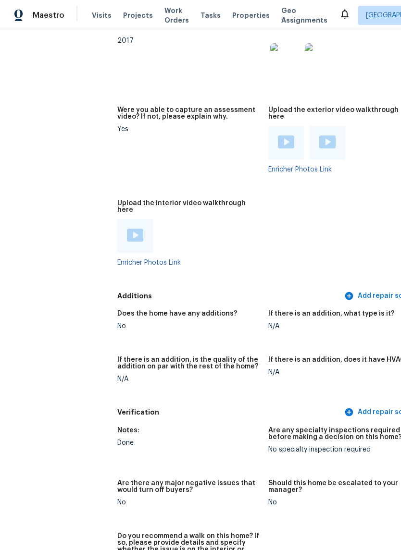
click at [127, 229] on img at bounding box center [135, 235] width 16 height 13
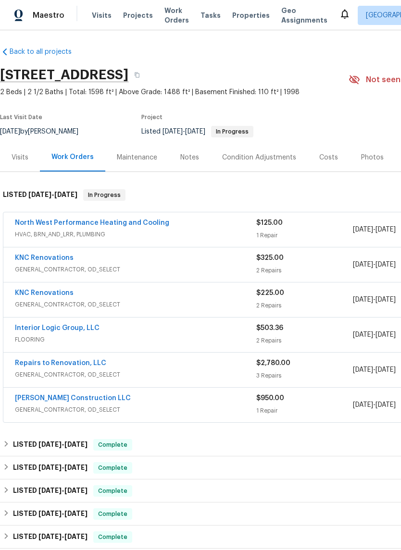
scroll to position [2, 0]
click at [22, 159] on div "Visits" at bounding box center [20, 158] width 17 height 10
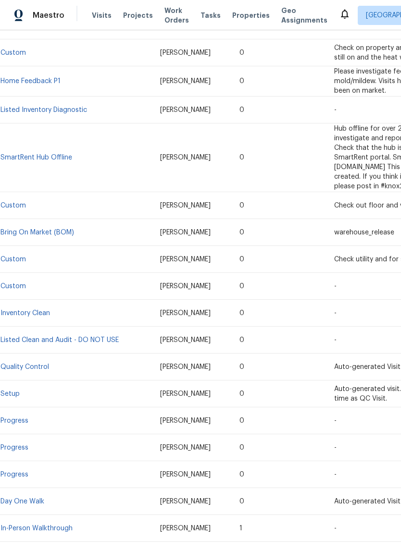
scroll to position [1056, 0]
click at [45, 526] on link "In-Person Walkthrough" at bounding box center [36, 529] width 72 height 7
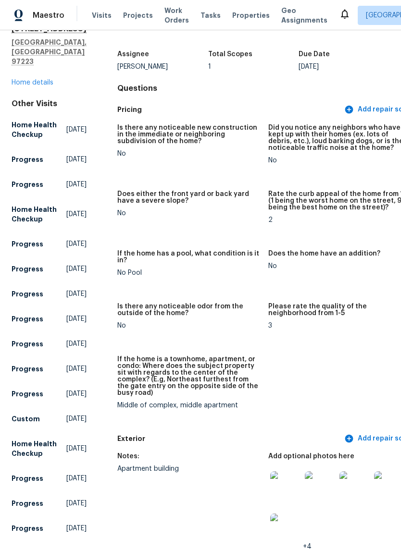
scroll to position [43, 0]
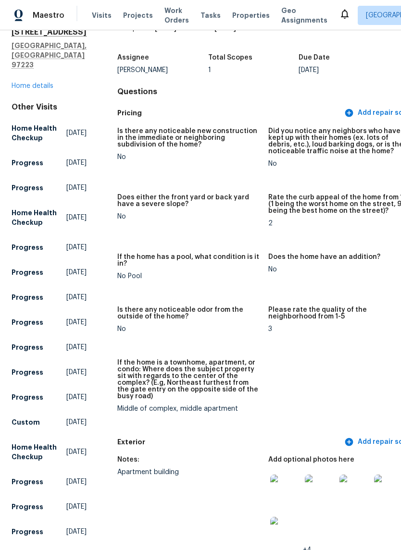
click at [35, 88] on link "Home details" at bounding box center [33, 86] width 42 height 7
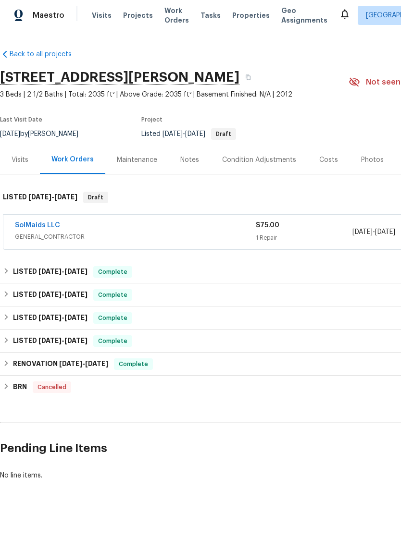
click at [22, 163] on div "Visits" at bounding box center [20, 160] width 17 height 10
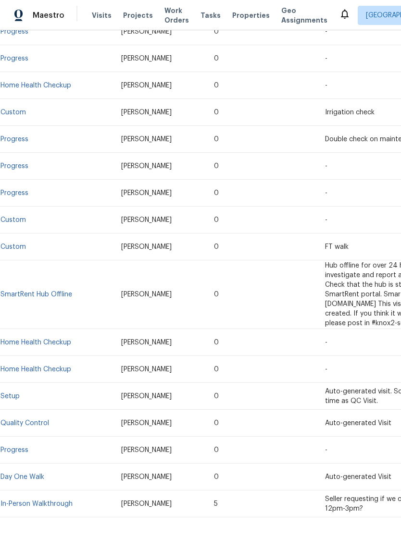
scroll to position [442, 0]
click at [52, 501] on link "In-Person Walkthrough" at bounding box center [36, 504] width 72 height 7
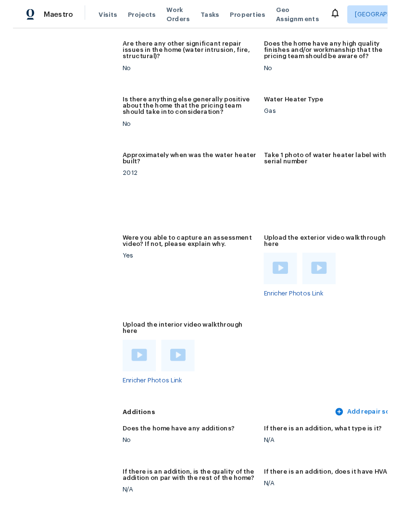
scroll to position [2462, 0]
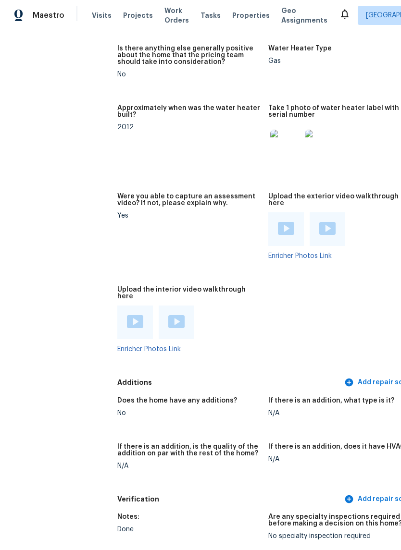
click at [127, 315] on img at bounding box center [135, 321] width 16 height 13
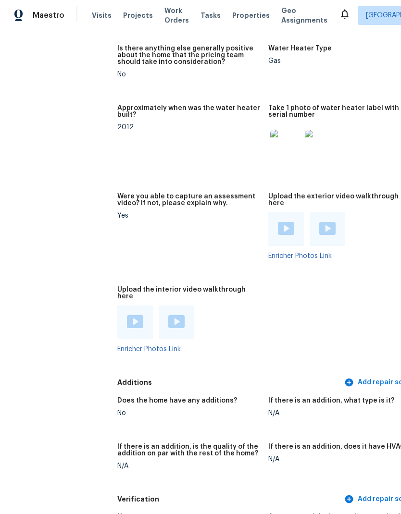
click at [168, 315] on img at bounding box center [176, 321] width 16 height 13
click at [127, 315] on img at bounding box center [135, 321] width 16 height 13
click at [168, 315] on img at bounding box center [176, 321] width 16 height 13
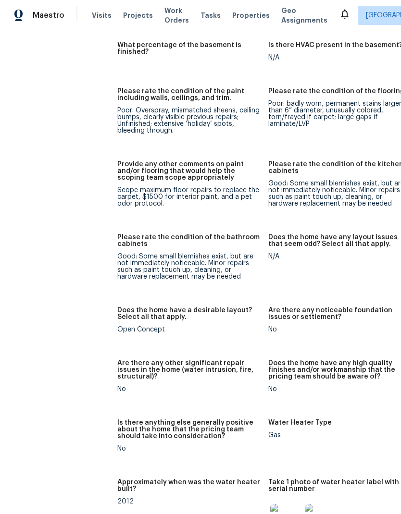
scroll to position [2080, 0]
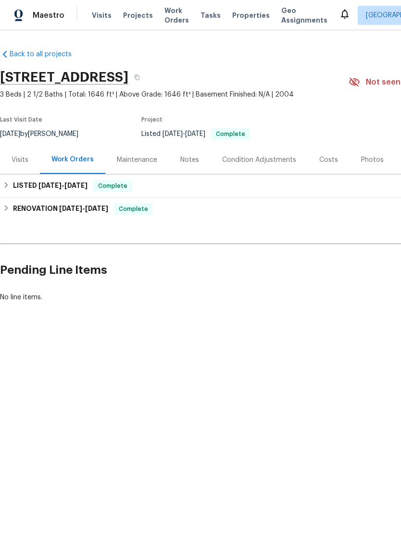
click at [27, 159] on div "Visits" at bounding box center [20, 160] width 17 height 10
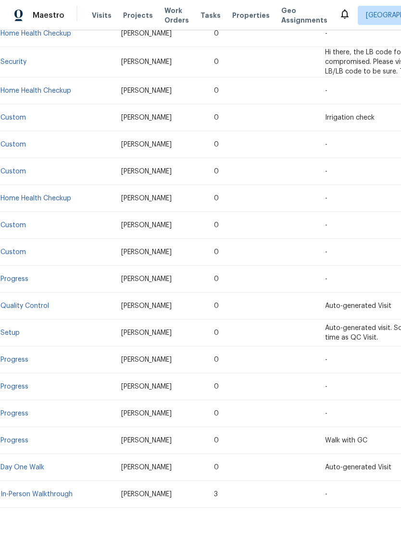
scroll to position [306, 0]
click at [50, 496] on link "In-Person Walkthrough" at bounding box center [36, 494] width 72 height 7
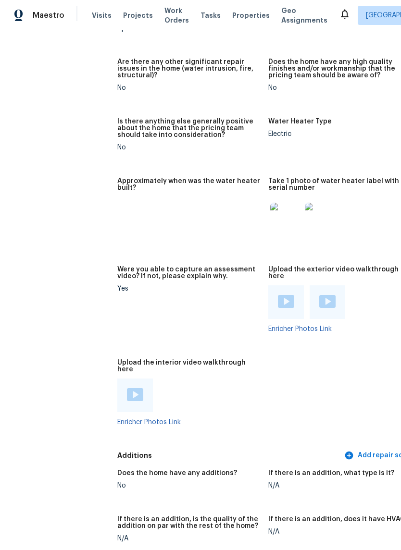
scroll to position [2215, 0]
click at [117, 379] on div at bounding box center [135, 396] width 36 height 34
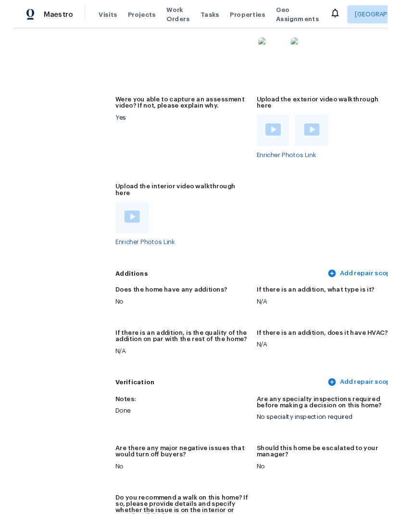
scroll to position [2381, 10]
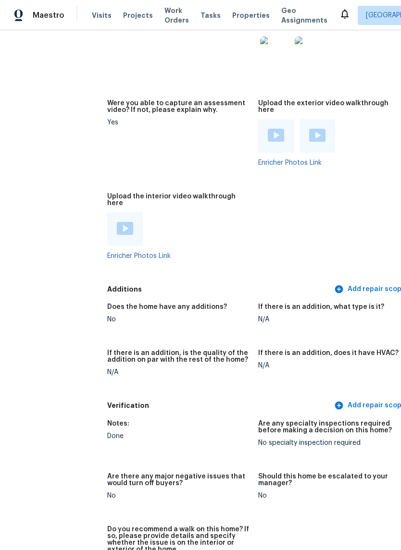
click at [117, 222] on img at bounding box center [125, 228] width 16 height 13
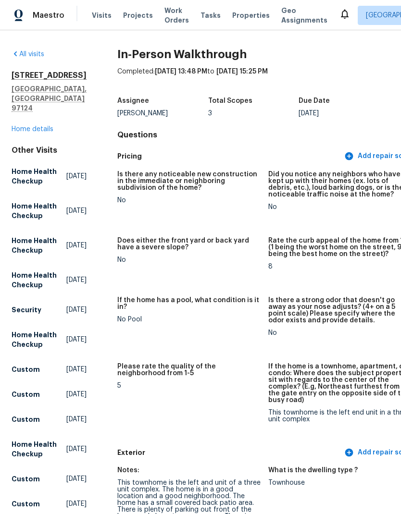
scroll to position [0, 0]
click at [42, 128] on link "Home details" at bounding box center [33, 129] width 42 height 7
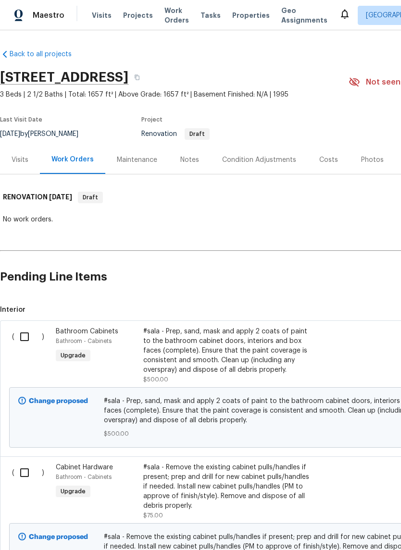
click at [28, 160] on div "Visits" at bounding box center [20, 160] width 40 height 28
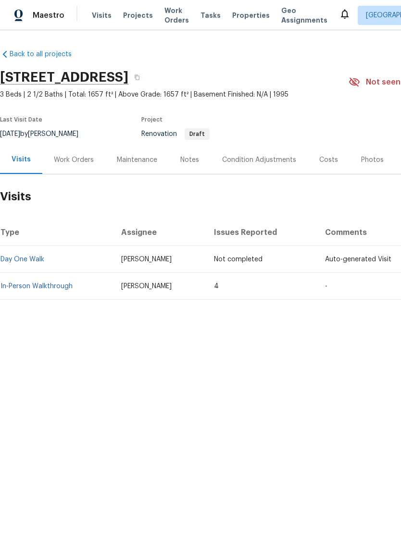
click at [57, 288] on link "In-Person Walkthrough" at bounding box center [36, 286] width 72 height 7
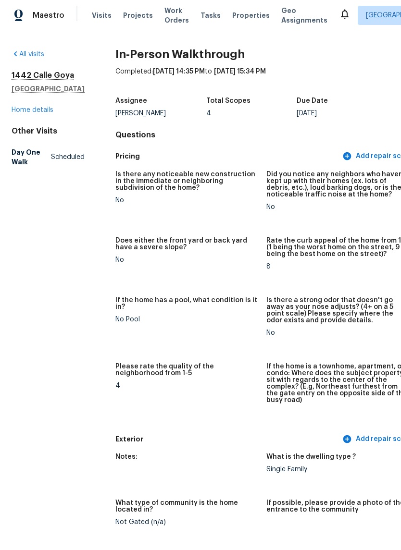
click at [46, 113] on link "Home details" at bounding box center [33, 110] width 42 height 7
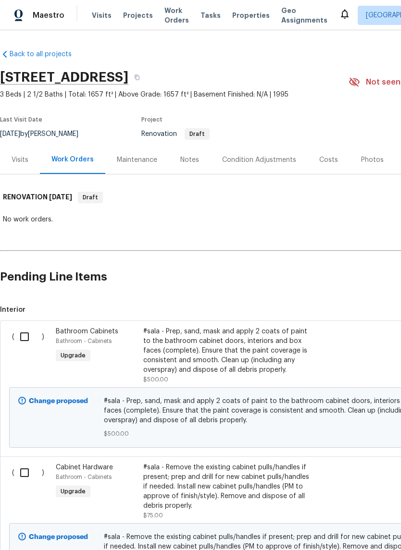
click at [24, 163] on div "Visits" at bounding box center [20, 160] width 17 height 10
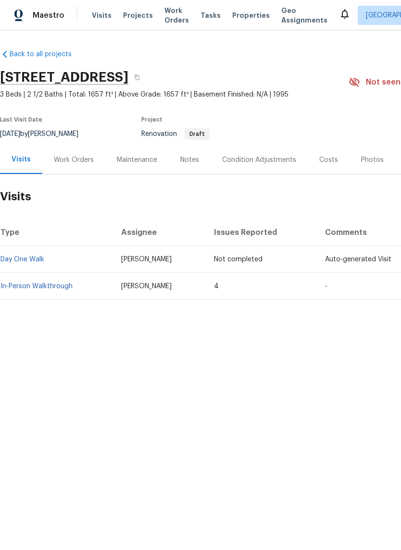
click at [49, 284] on link "In-Person Walkthrough" at bounding box center [36, 286] width 72 height 7
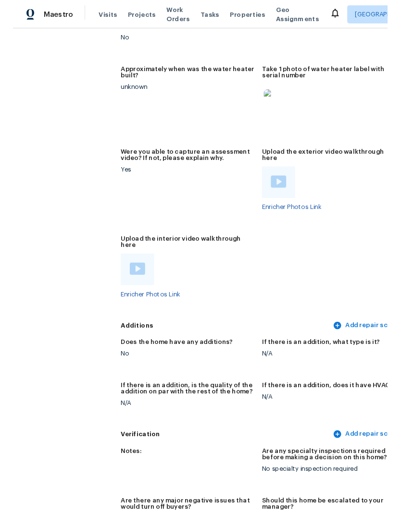
scroll to position [1915, 0]
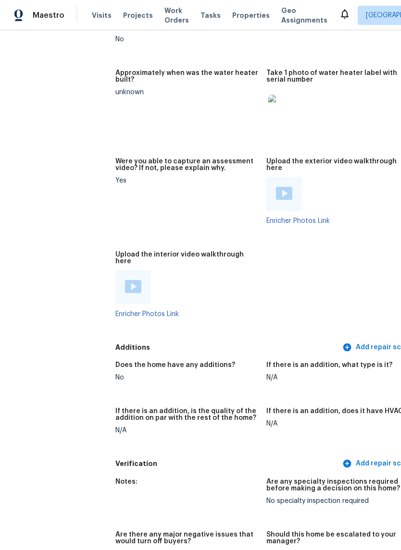
click at [276, 187] on img at bounding box center [284, 193] width 16 height 13
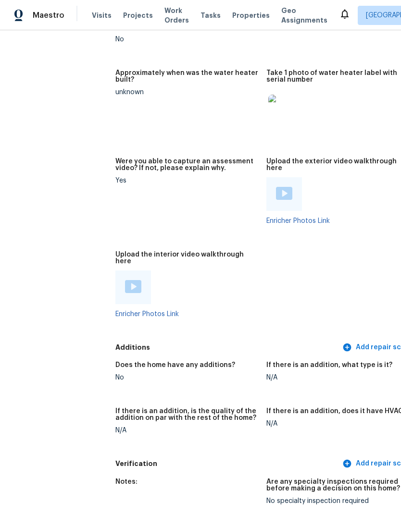
click at [125, 280] on img at bounding box center [133, 286] width 16 height 13
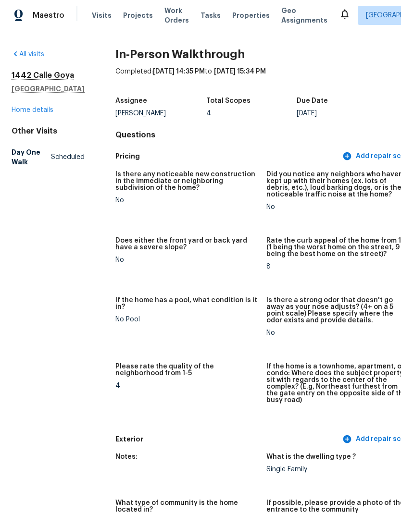
scroll to position [0, 0]
click at [46, 113] on link "Home details" at bounding box center [33, 110] width 42 height 7
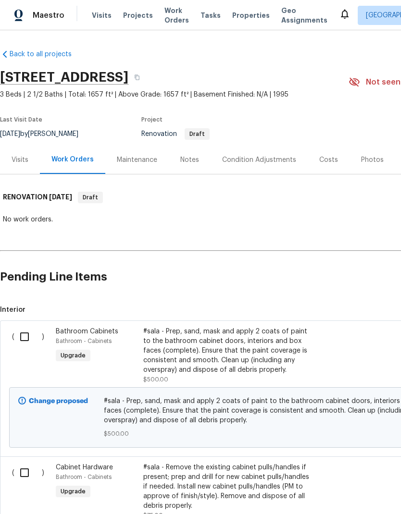
click at [29, 168] on div "Visits" at bounding box center [20, 160] width 40 height 28
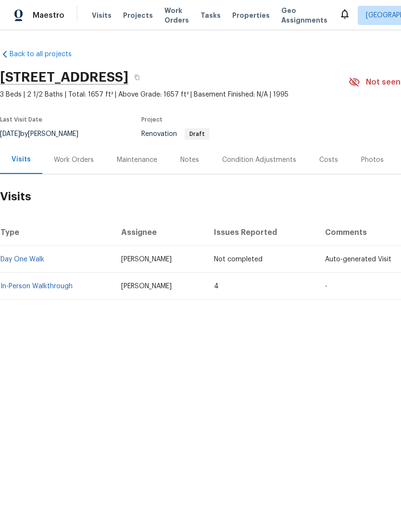
click at [326, 164] on div "Costs" at bounding box center [328, 160] width 19 height 10
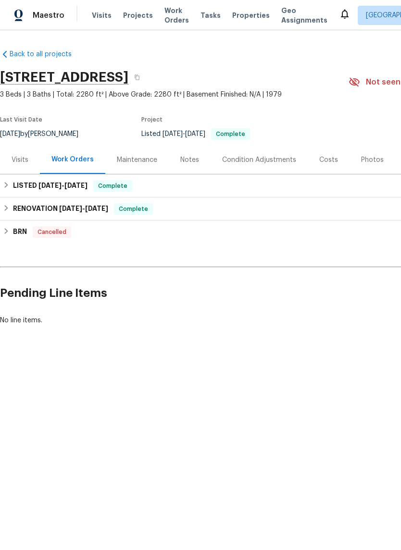
click at [23, 160] on div "Visits" at bounding box center [20, 160] width 17 height 10
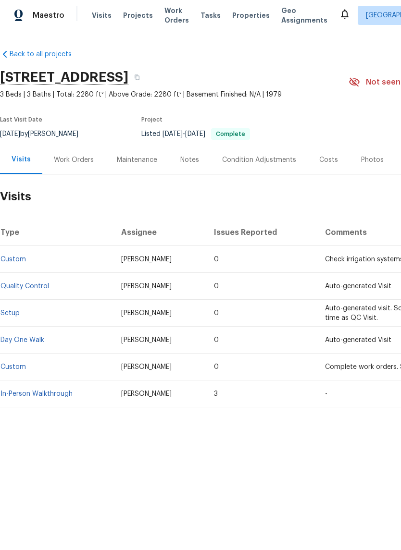
click at [46, 394] on link "In-Person Walkthrough" at bounding box center [36, 394] width 72 height 7
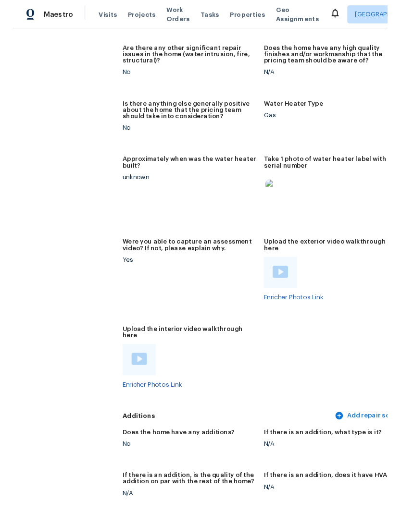
scroll to position [1832, 0]
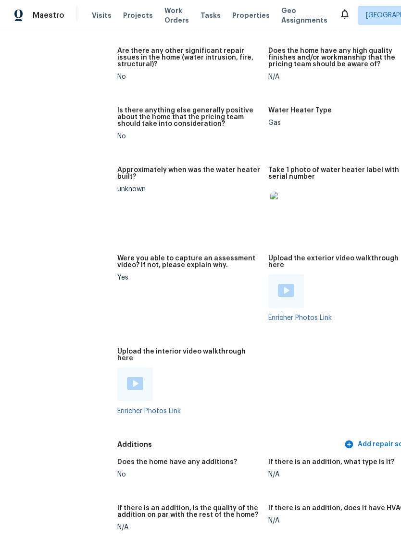
click at [268, 274] on div at bounding box center [286, 291] width 36 height 34
click at [278, 284] on img at bounding box center [286, 290] width 16 height 13
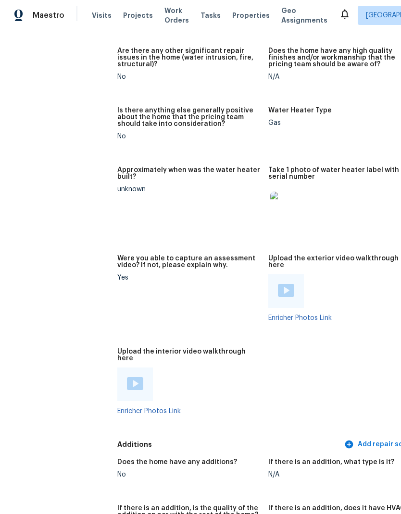
click at [117, 373] on div at bounding box center [135, 384] width 36 height 34
click at [127, 377] on img at bounding box center [135, 383] width 16 height 13
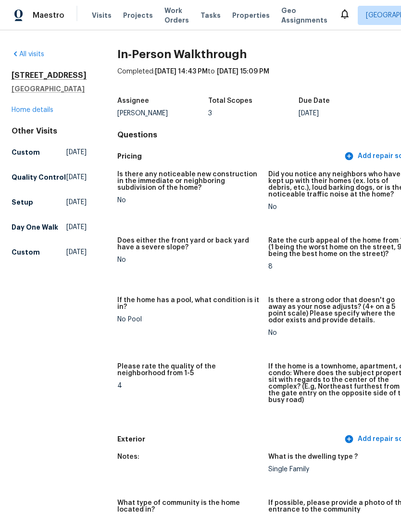
scroll to position [0, 0]
click at [29, 113] on link "Home details" at bounding box center [33, 110] width 42 height 7
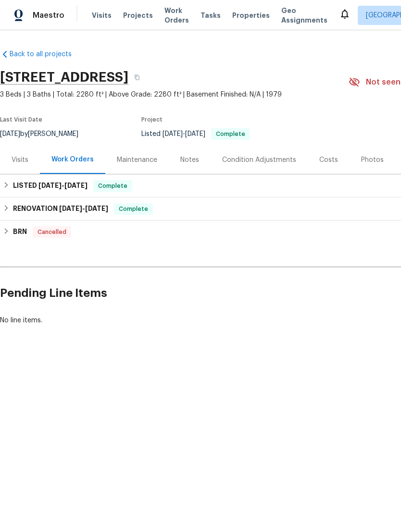
click at [330, 154] on div "Costs" at bounding box center [328, 160] width 42 height 28
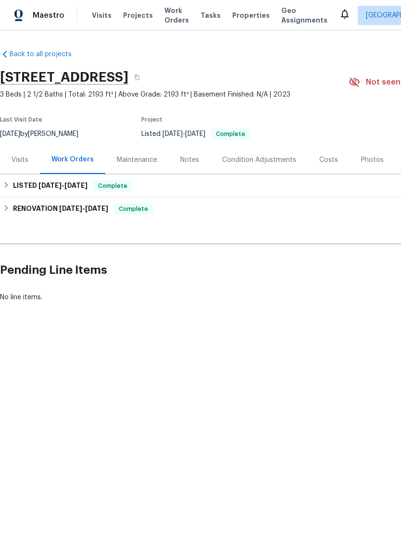
click at [22, 163] on div "Visits" at bounding box center [20, 160] width 17 height 10
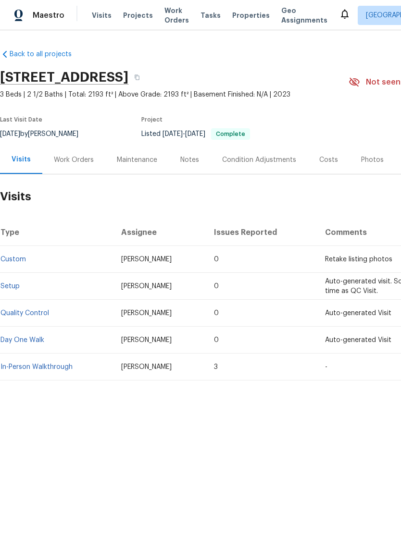
click at [33, 369] on link "In-Person Walkthrough" at bounding box center [36, 367] width 72 height 7
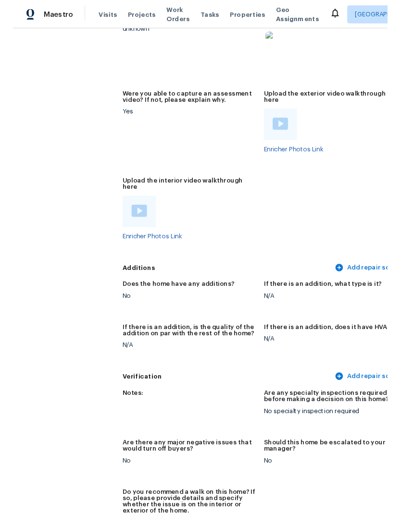
scroll to position [1963, 0]
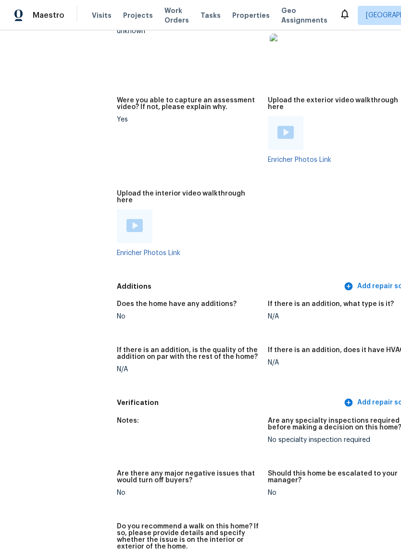
click at [268, 116] on div at bounding box center [286, 133] width 36 height 34
click at [276, 118] on div at bounding box center [288, 133] width 41 height 34
click at [277, 126] on img at bounding box center [285, 132] width 16 height 13
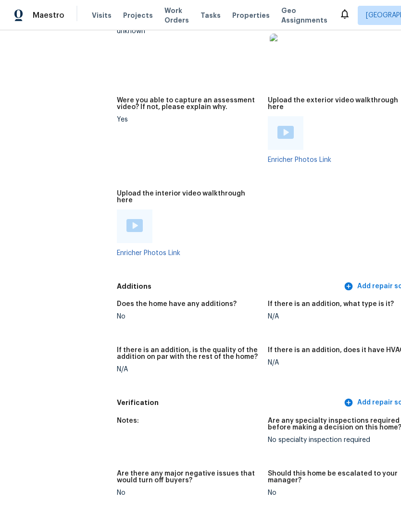
click at [117, 209] on div at bounding box center [135, 226] width 36 height 34
click at [126, 219] on img at bounding box center [134, 225] width 16 height 13
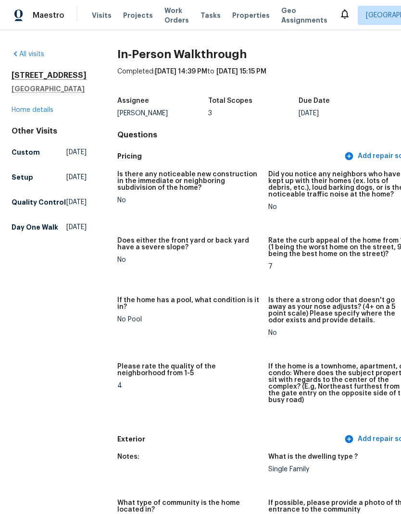
scroll to position [0, 0]
click at [47, 113] on link "Home details" at bounding box center [33, 110] width 42 height 7
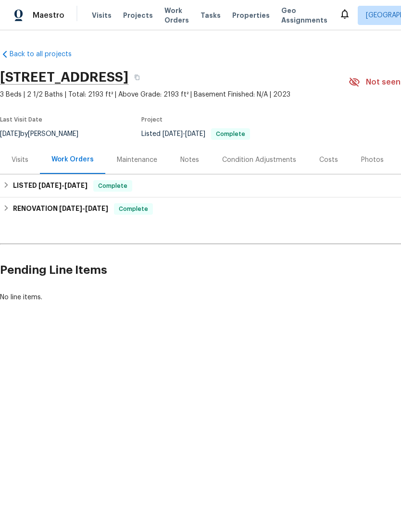
click at [331, 156] on div "Costs" at bounding box center [328, 160] width 19 height 10
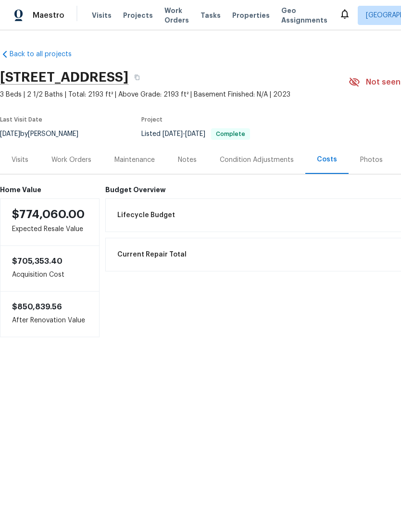
click at [190, 151] on div "Notes" at bounding box center [187, 160] width 42 height 28
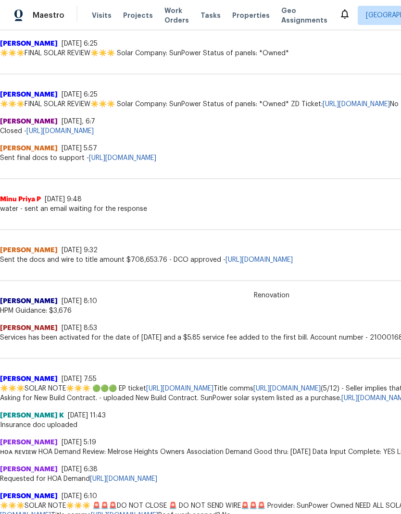
scroll to position [452, 0]
